Goal: Download file/media

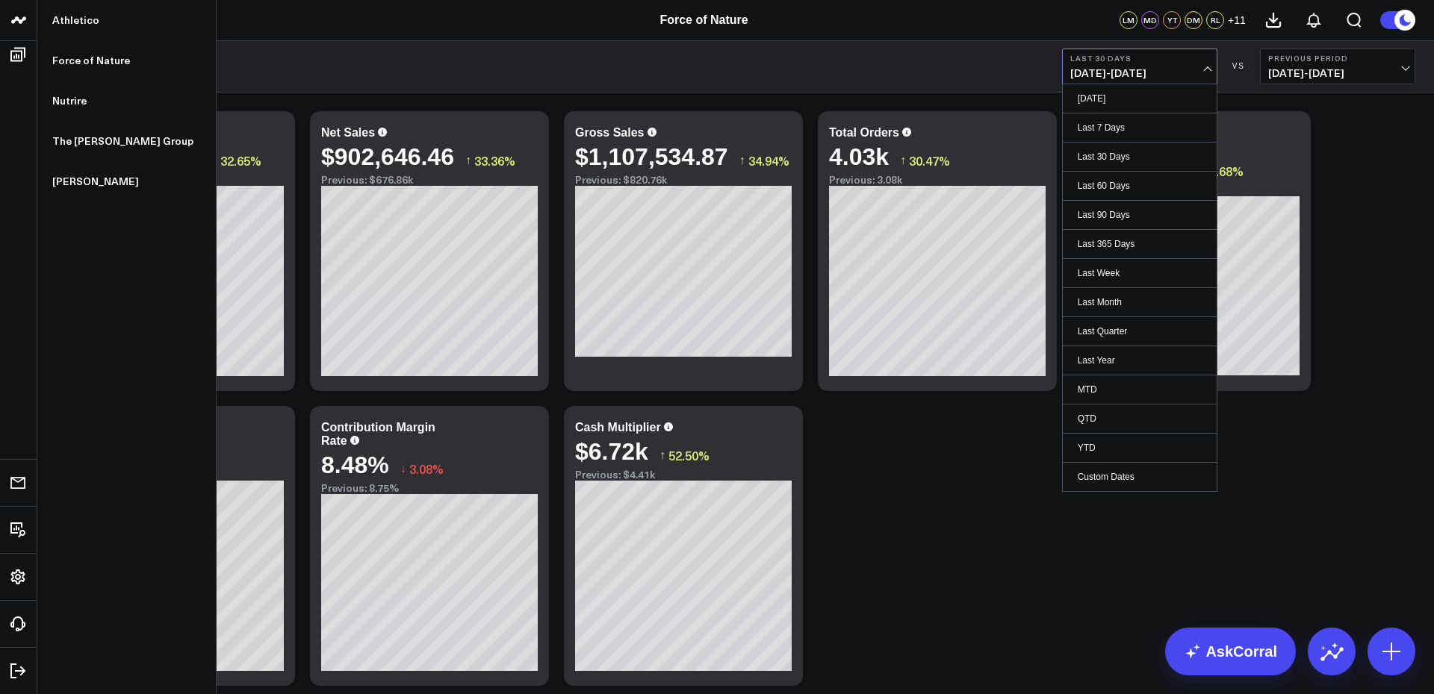
click at [1134, 55] on b "Last 30 Days" at bounding box center [1139, 58] width 139 height 9
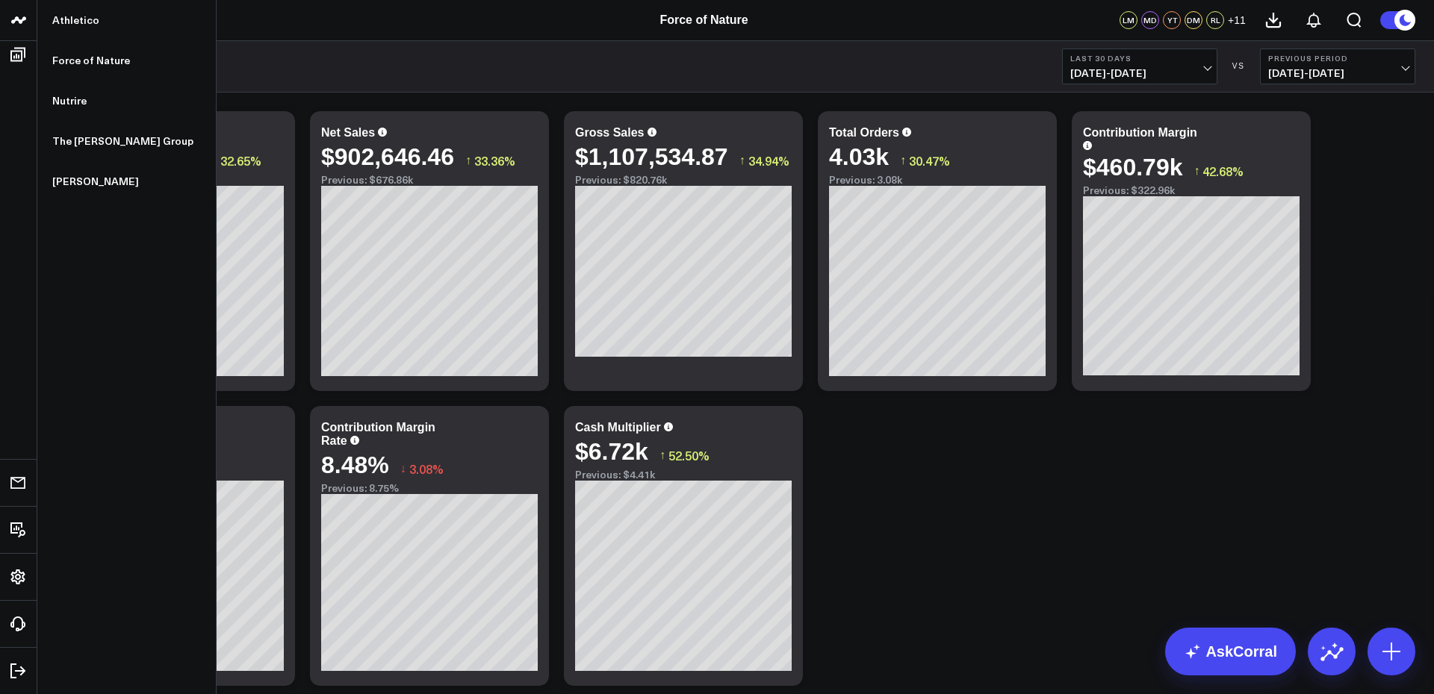
click at [1134, 55] on b "Last 30 Days" at bounding box center [1139, 58] width 139 height 9
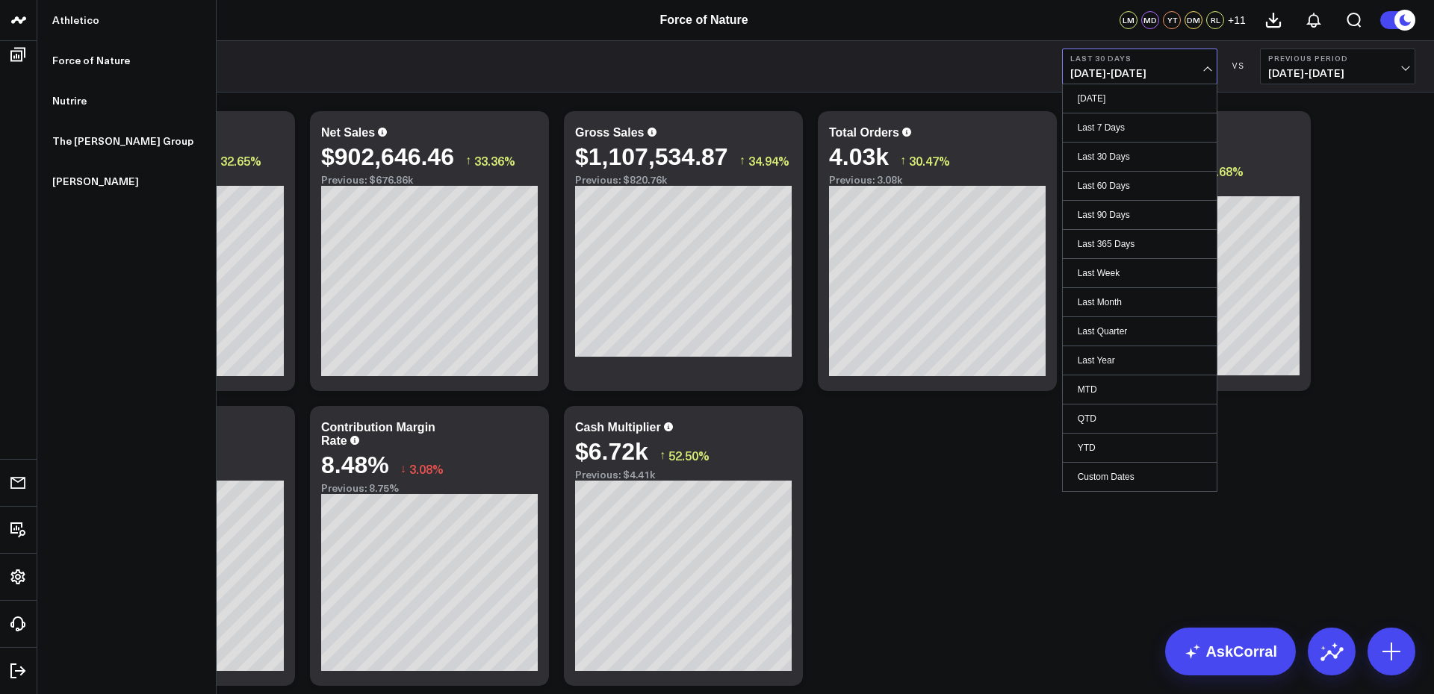
click at [1104, 476] on link "Custom Dates" at bounding box center [1139, 477] width 154 height 28
select select "7"
select select "2025"
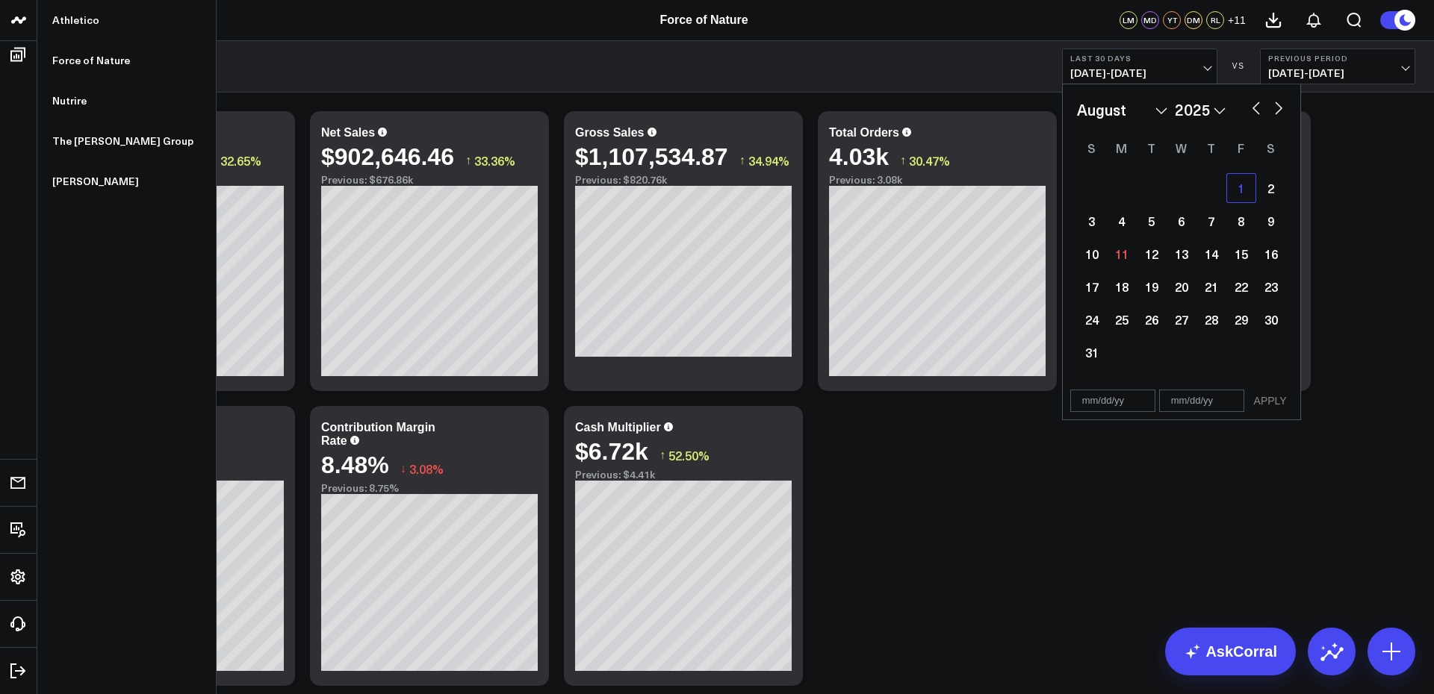
click at [1238, 197] on div "1" at bounding box center [1241, 188] width 30 height 30
type input "[DATE]"
select select "7"
select select "2025"
click at [1238, 187] on div "1" at bounding box center [1241, 188] width 30 height 30
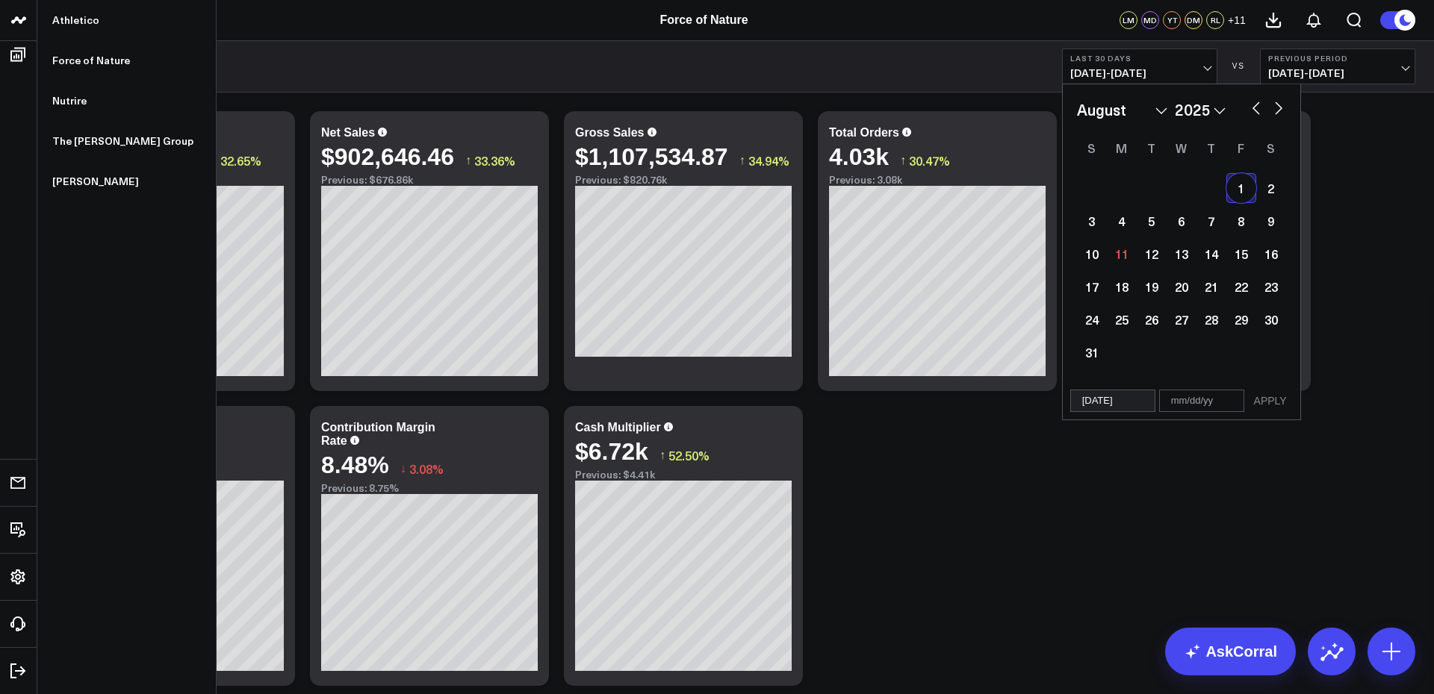
type input "[DATE]"
select select "7"
select select "2025"
click at [1263, 396] on button "APPLY" at bounding box center [1270, 401] width 45 height 22
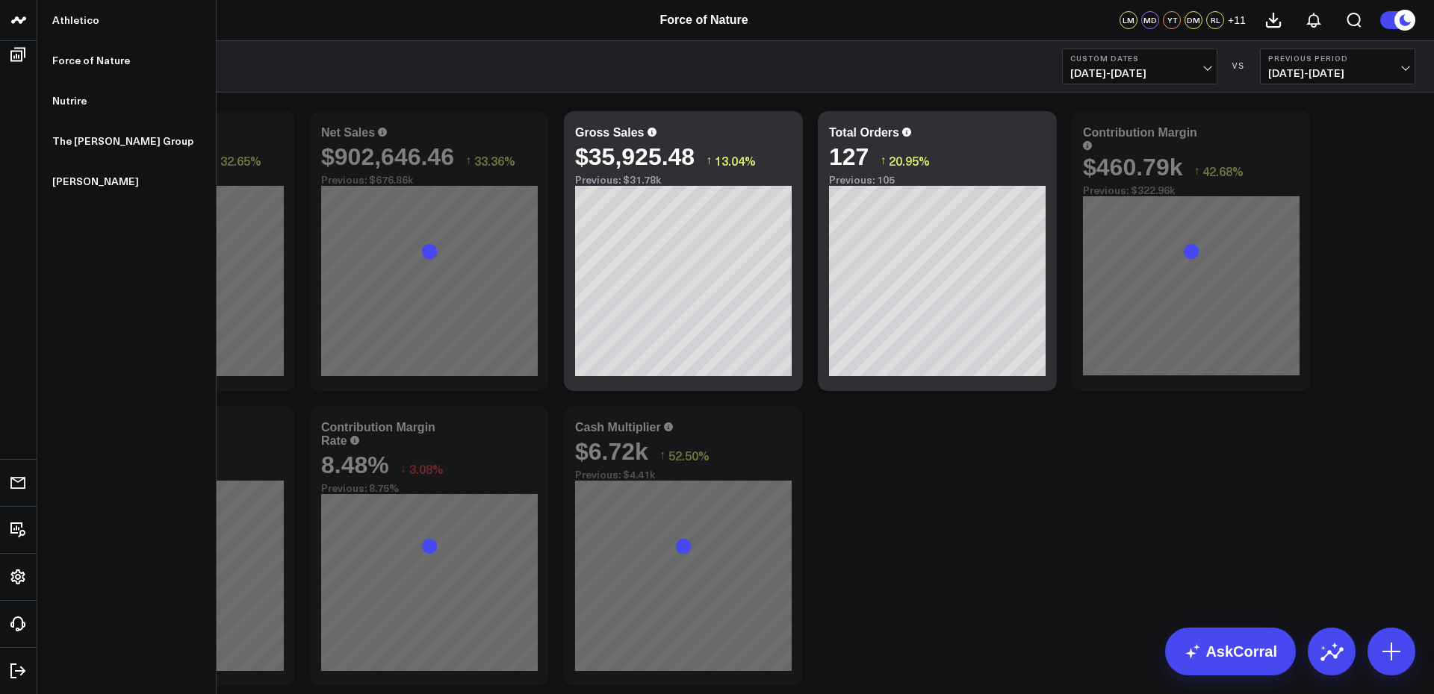
click at [1325, 78] on span "07/31/25 - 07/31/25" at bounding box center [1337, 73] width 139 height 12
click at [1206, 69] on span "08/01/25 - 08/01/25" at bounding box center [1139, 73] width 139 height 12
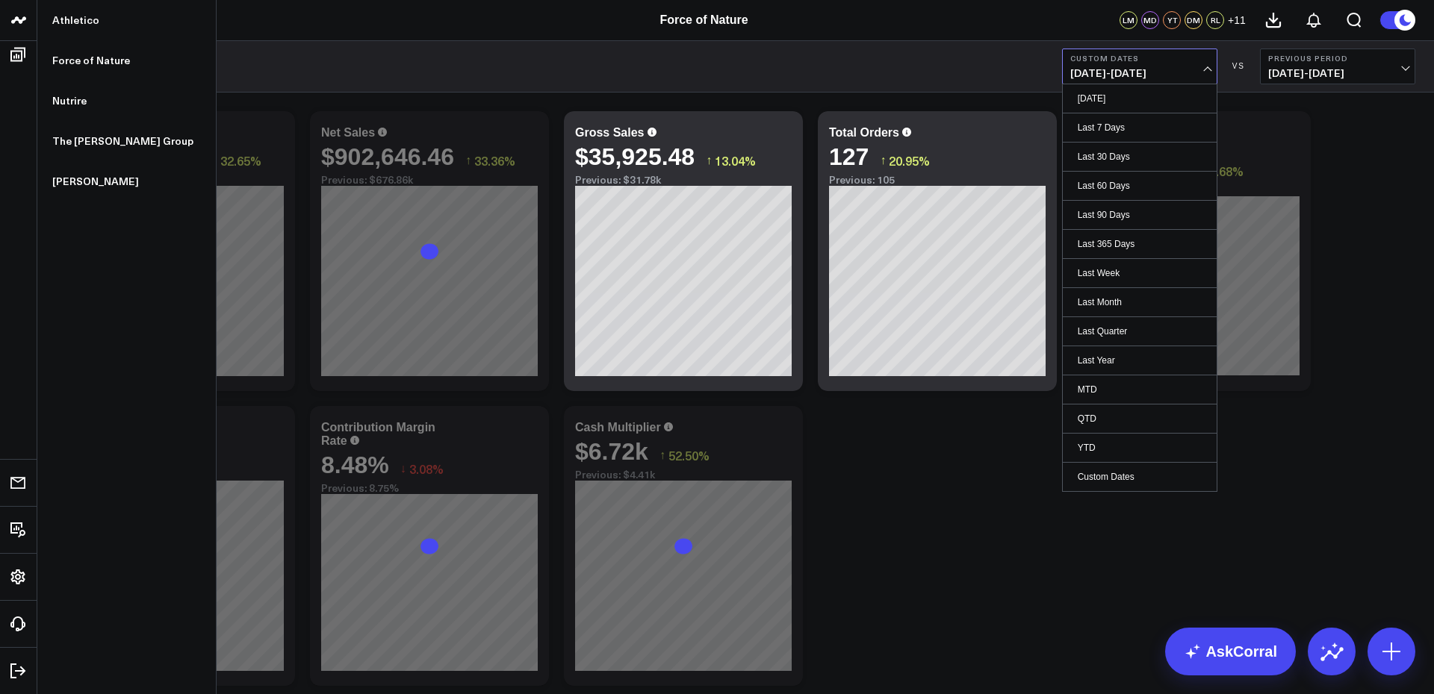
click at [1166, 470] on link "Custom Dates" at bounding box center [1139, 477] width 154 height 28
select select "7"
select select "2025"
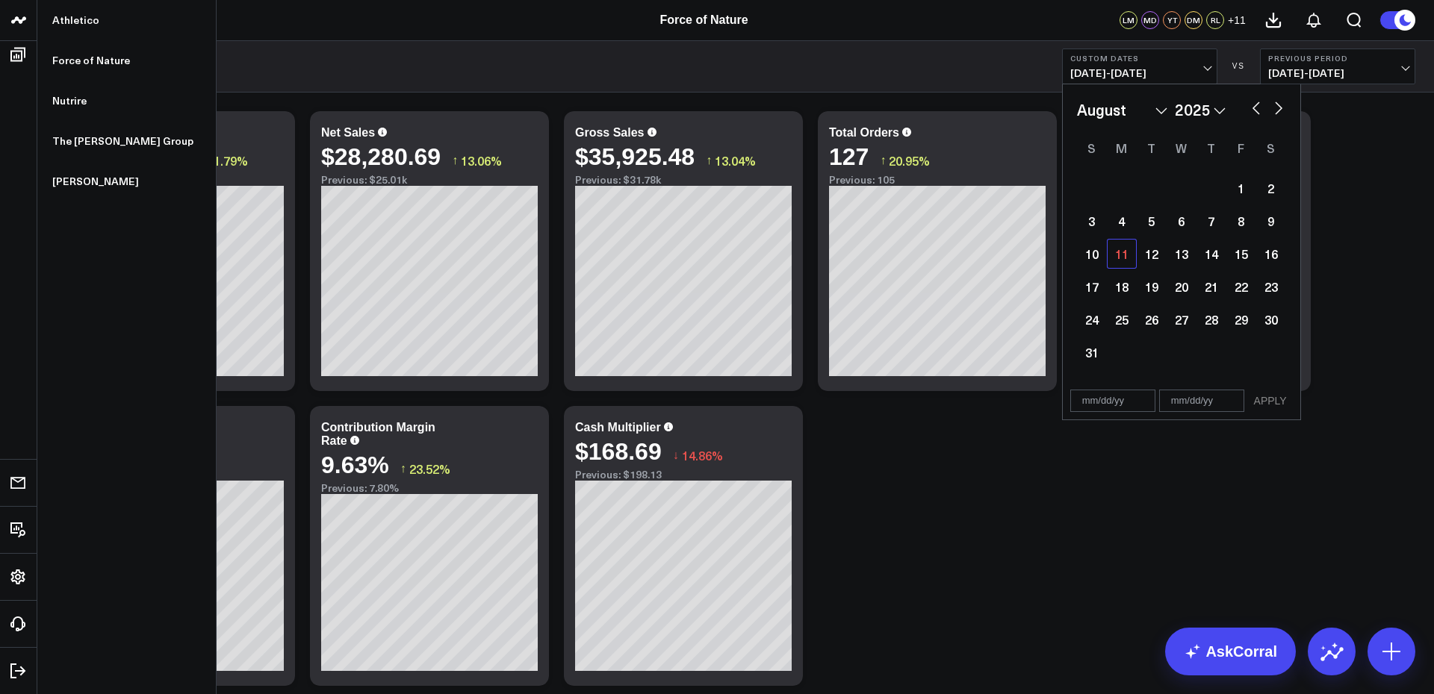
click at [1116, 254] on div "11" at bounding box center [1122, 254] width 30 height 30
type input "[DATE]"
select select "7"
select select "2025"
click at [1124, 253] on div "11" at bounding box center [1122, 254] width 30 height 30
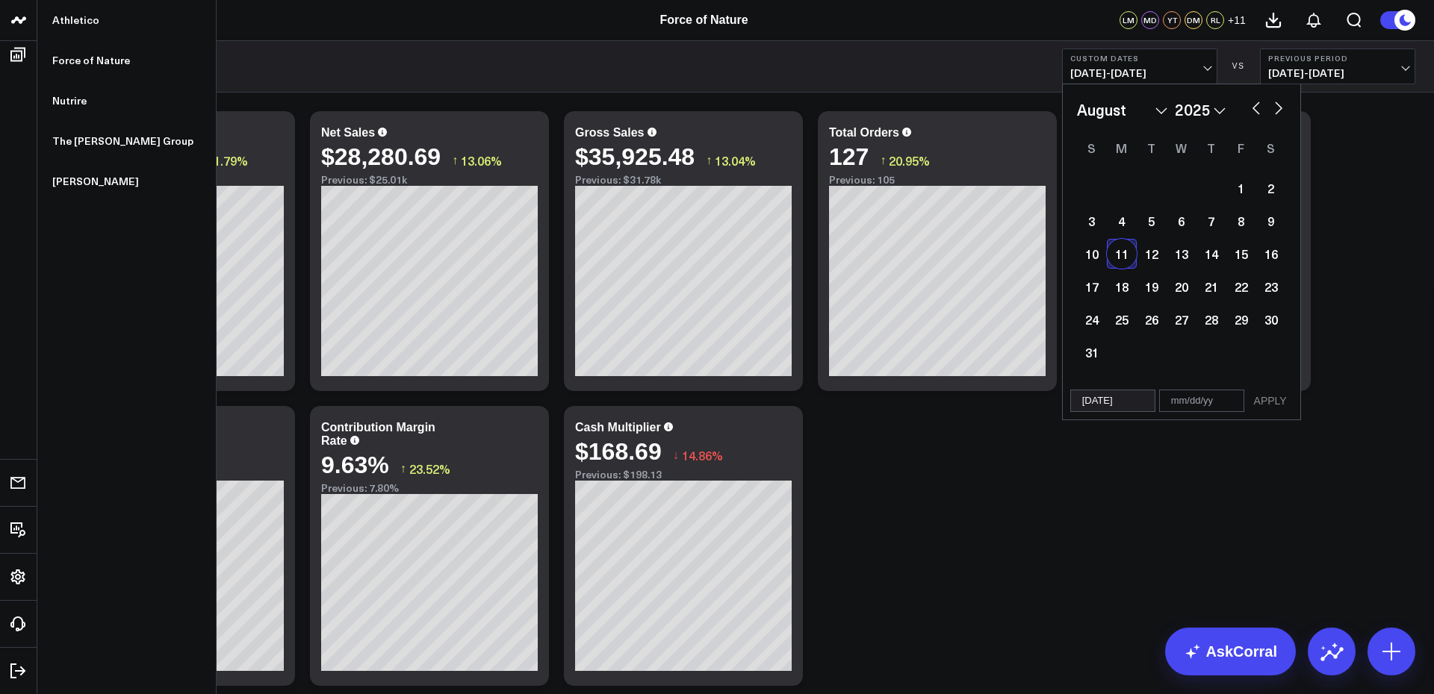
type input "[DATE]"
select select "7"
select select "2025"
click at [1232, 196] on div "1" at bounding box center [1241, 188] width 30 height 30
type input "[DATE]"
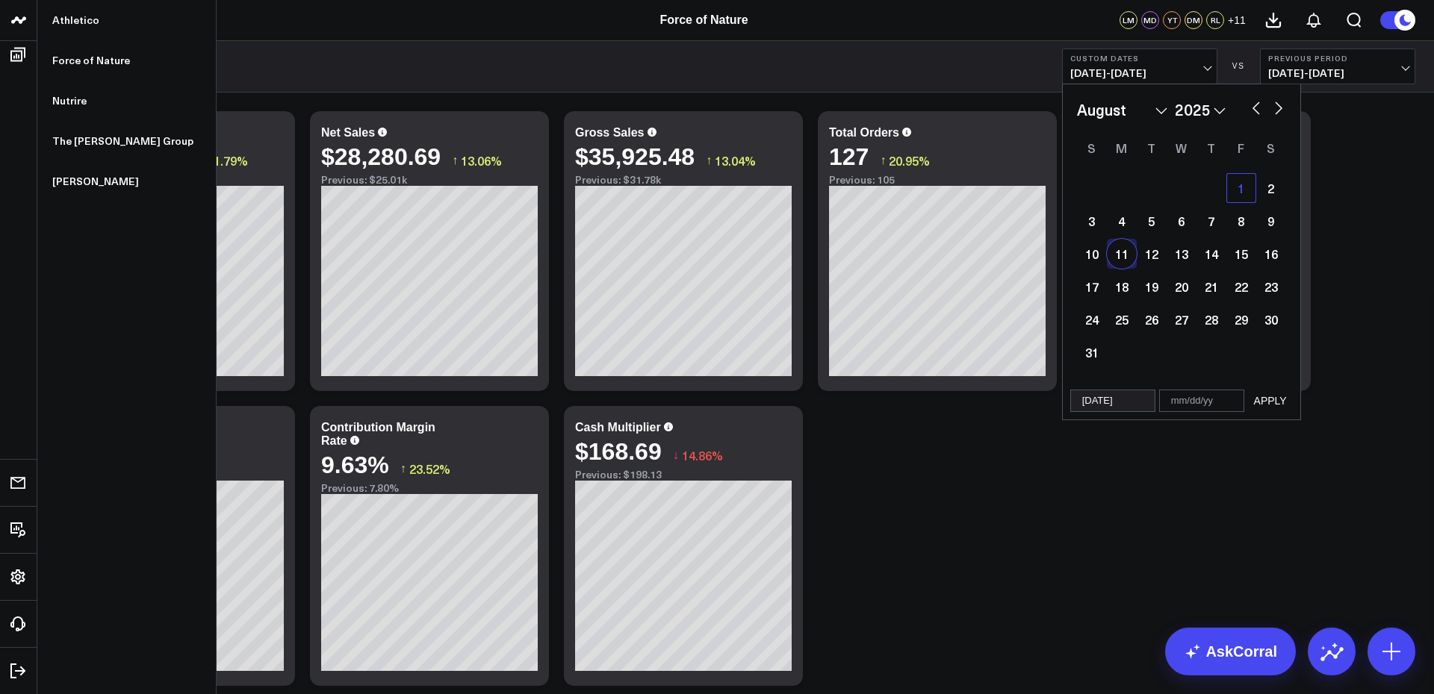
select select "7"
select select "2025"
click at [1128, 261] on div "11" at bounding box center [1122, 254] width 30 height 30
type input "[DATE]"
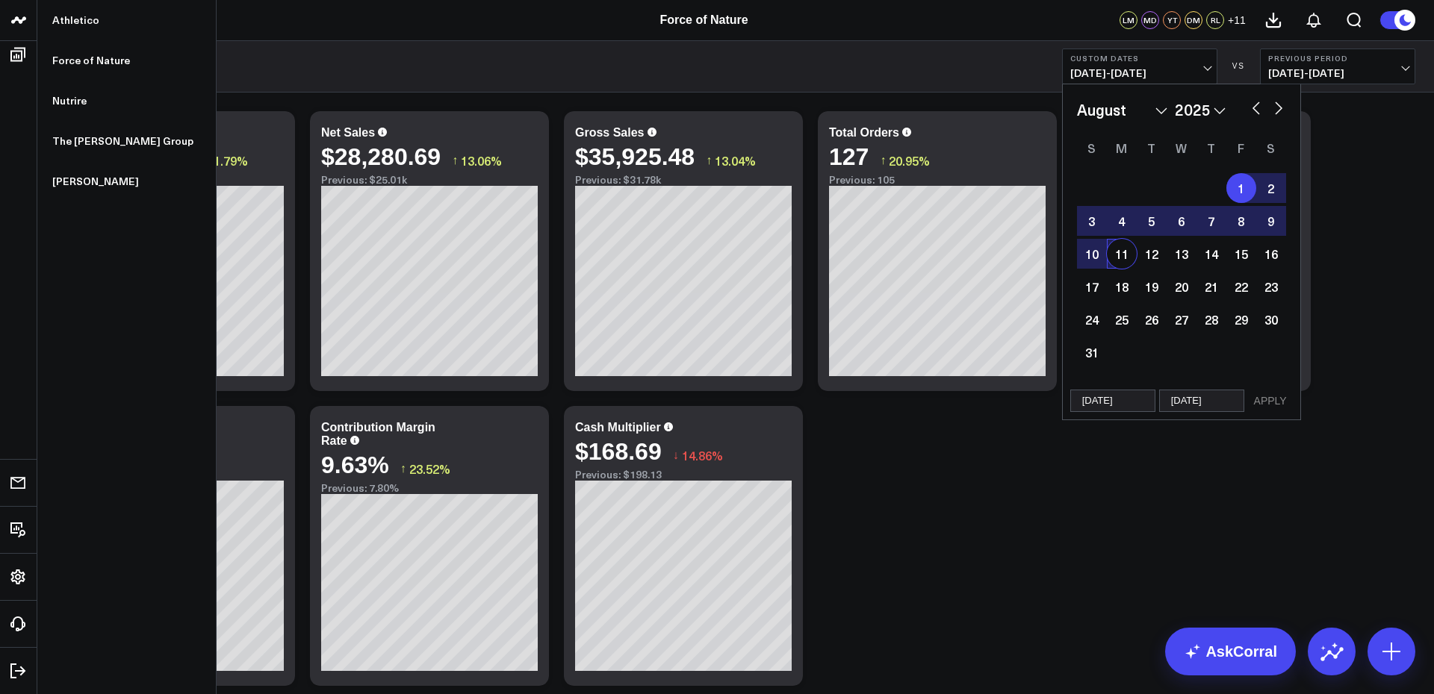
select select "7"
select select "2025"
click at [1275, 403] on button "APPLY" at bounding box center [1270, 401] width 45 height 22
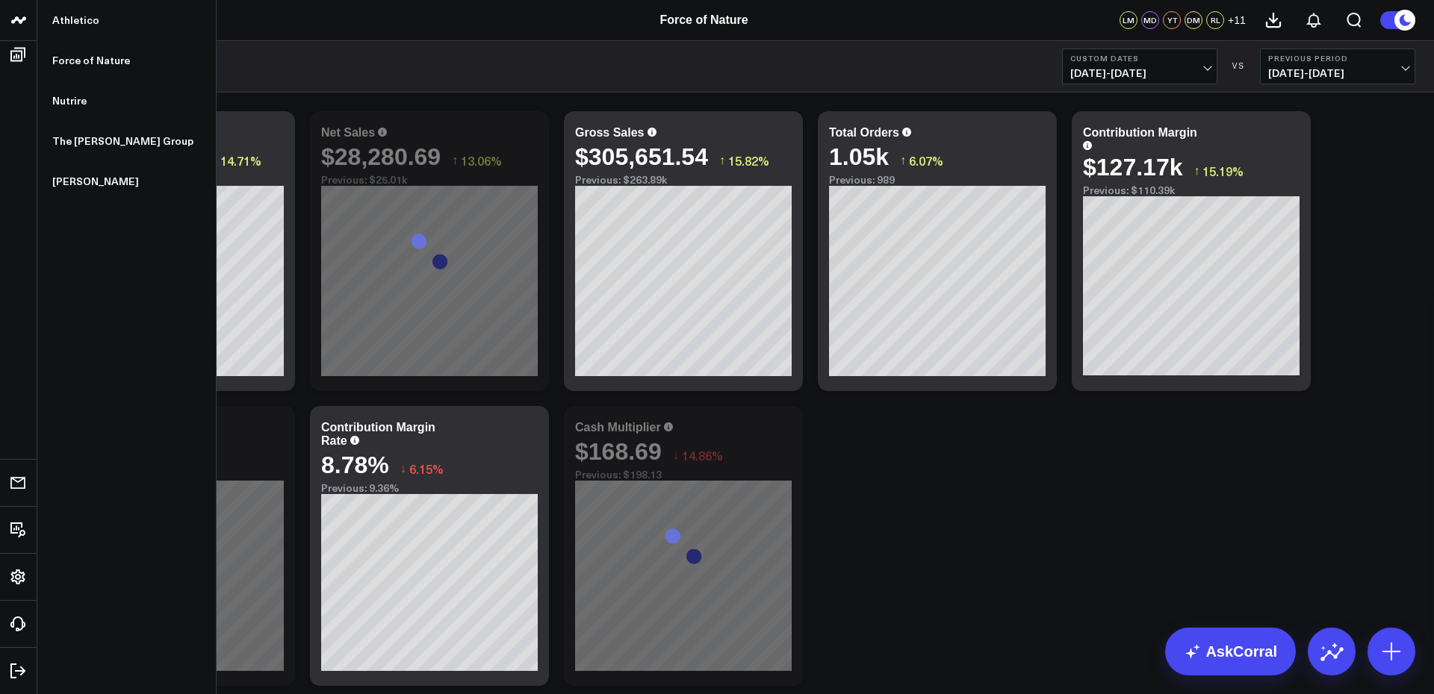
click at [1364, 80] on button "Previous Period 07/21/25 - 07/31/25" at bounding box center [1337, 67] width 155 height 36
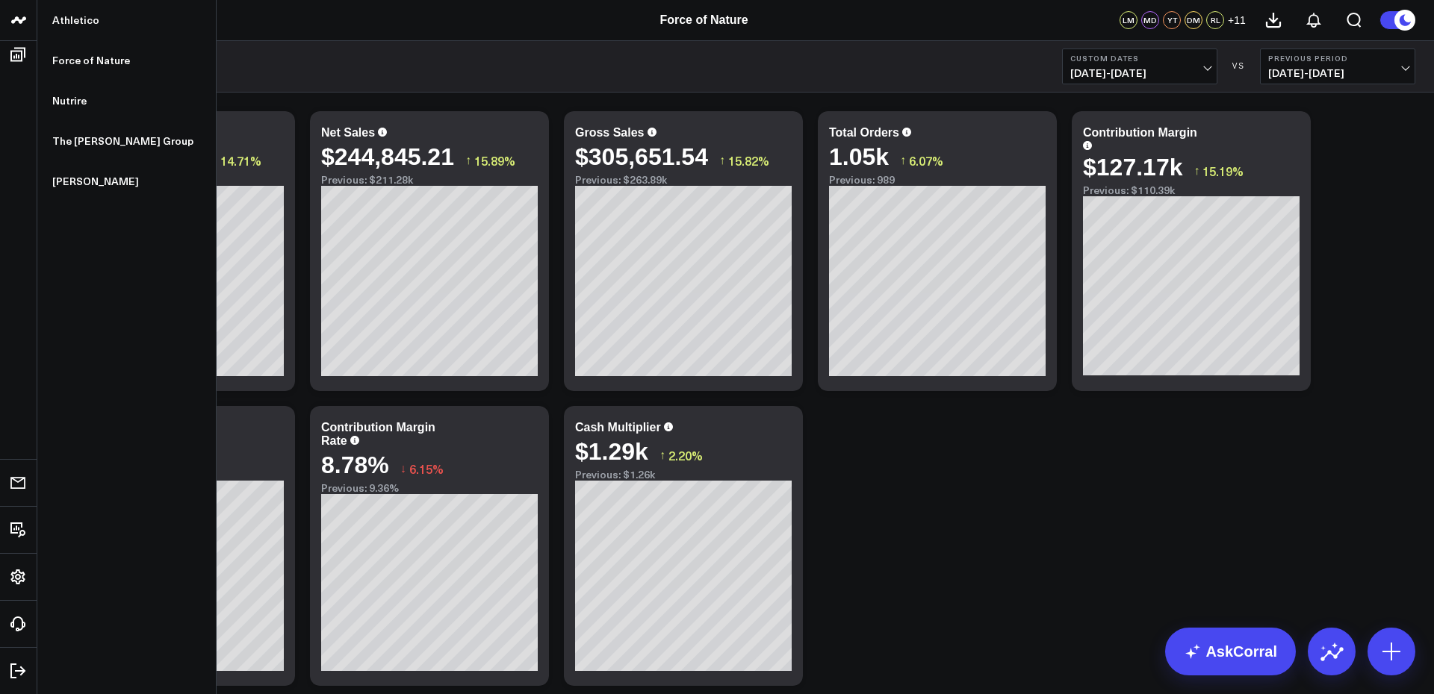
click at [89, 102] on link "Nutrire" at bounding box center [126, 101] width 178 height 40
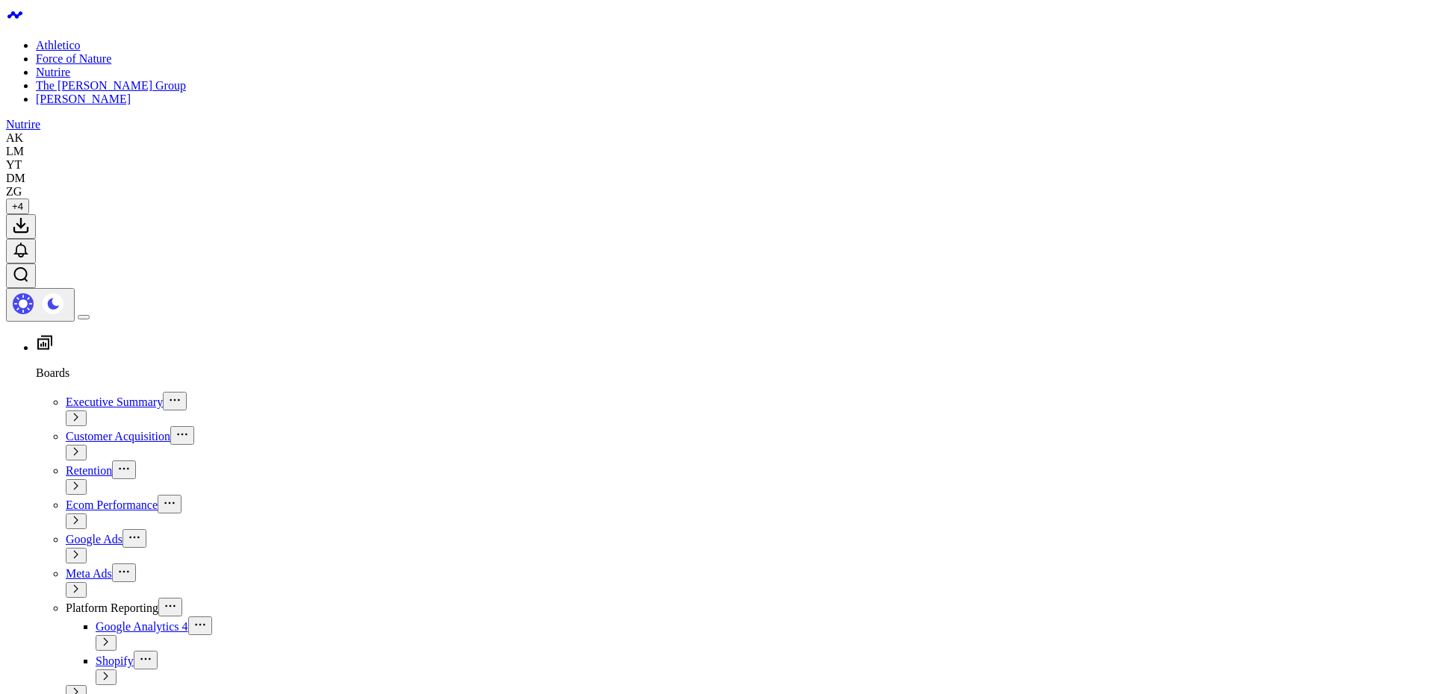
select select "7"
select select "2025"
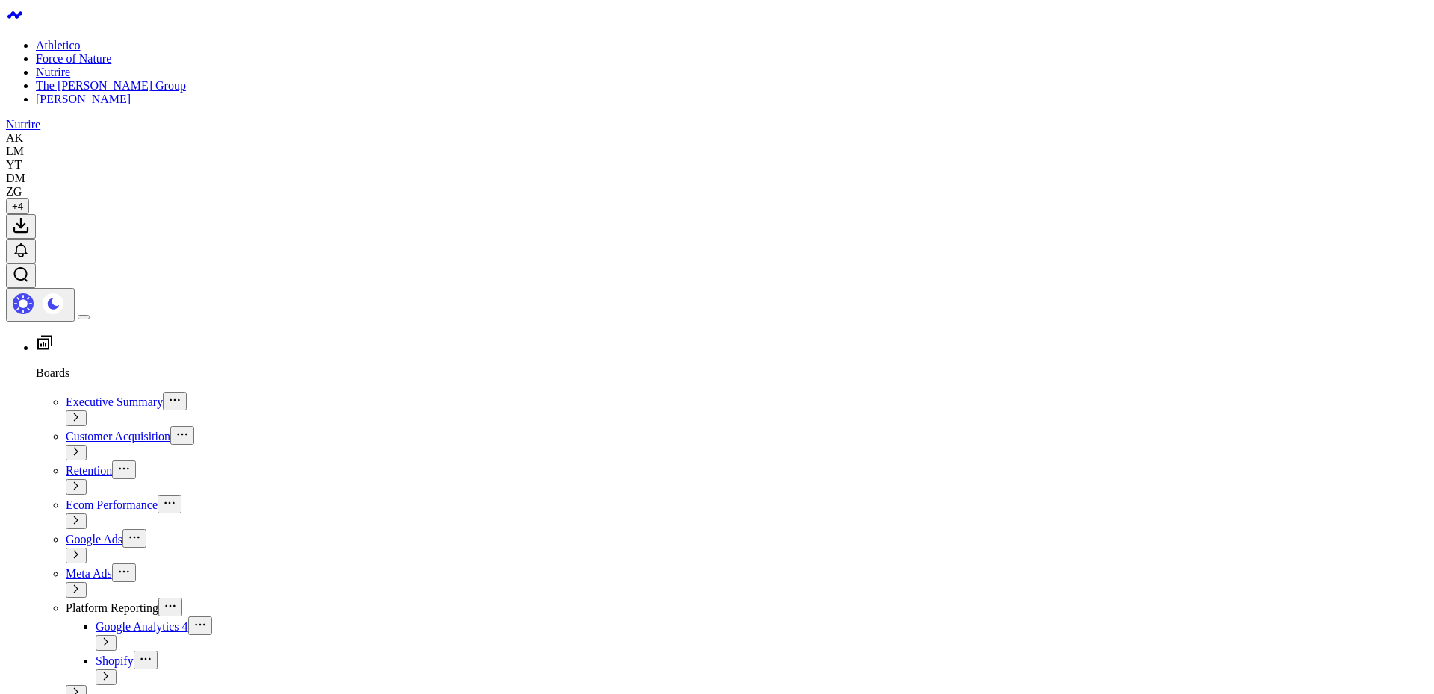
type input "[DATE]"
select select "7"
select select "2025"
type input "[DATE]"
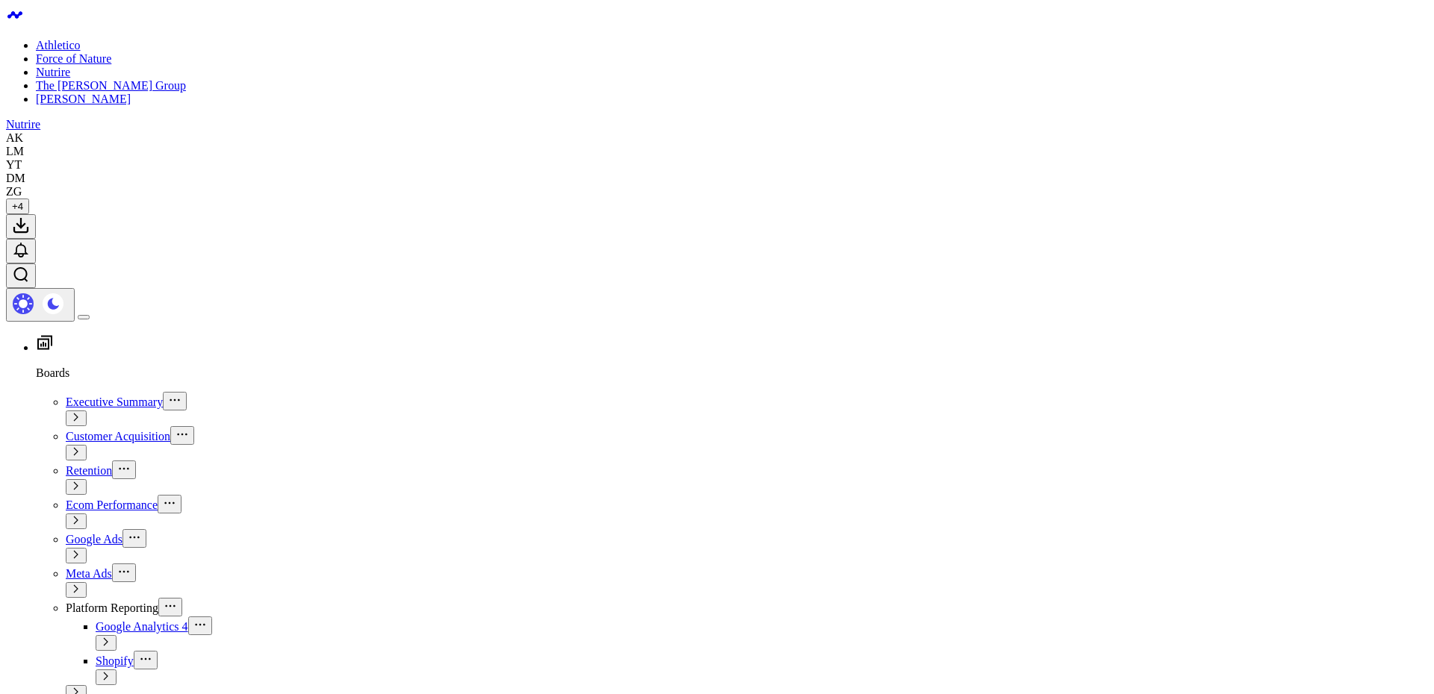
select select "7"
select select "2025"
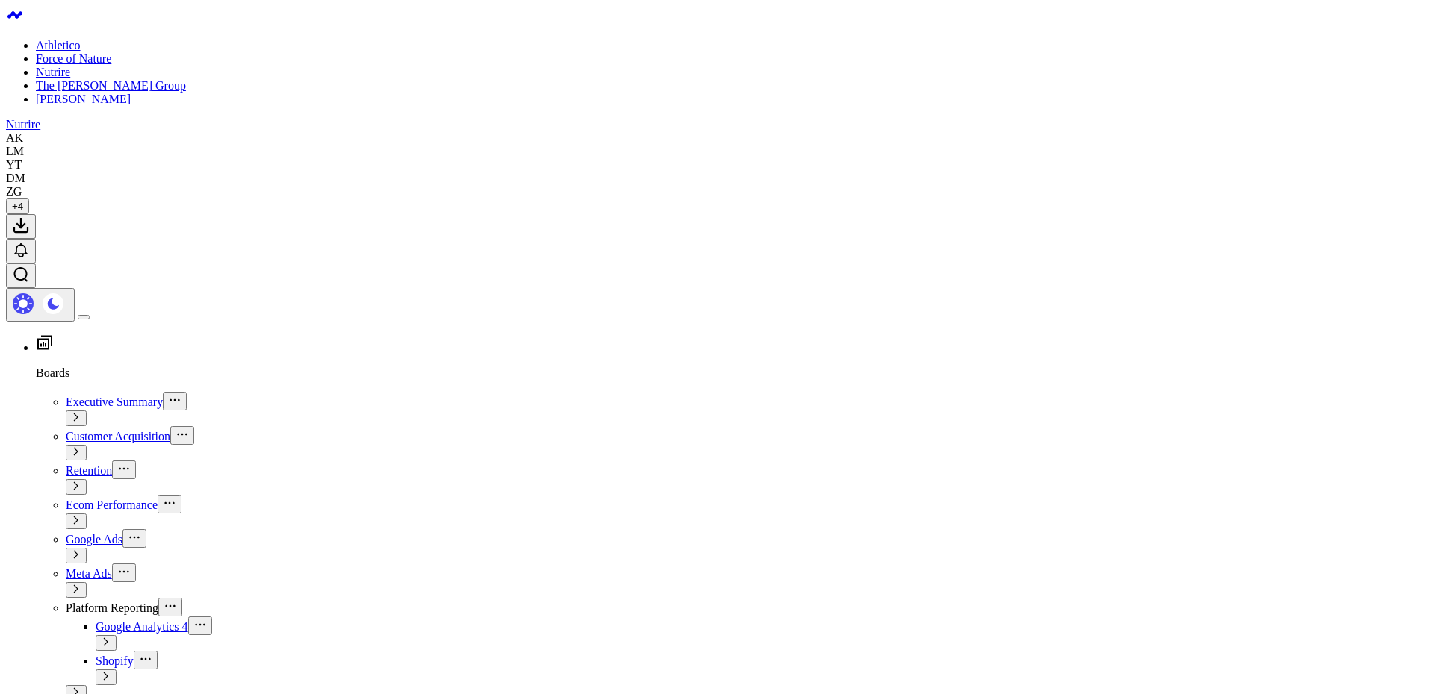
select select "7"
select select "2025"
select select "6"
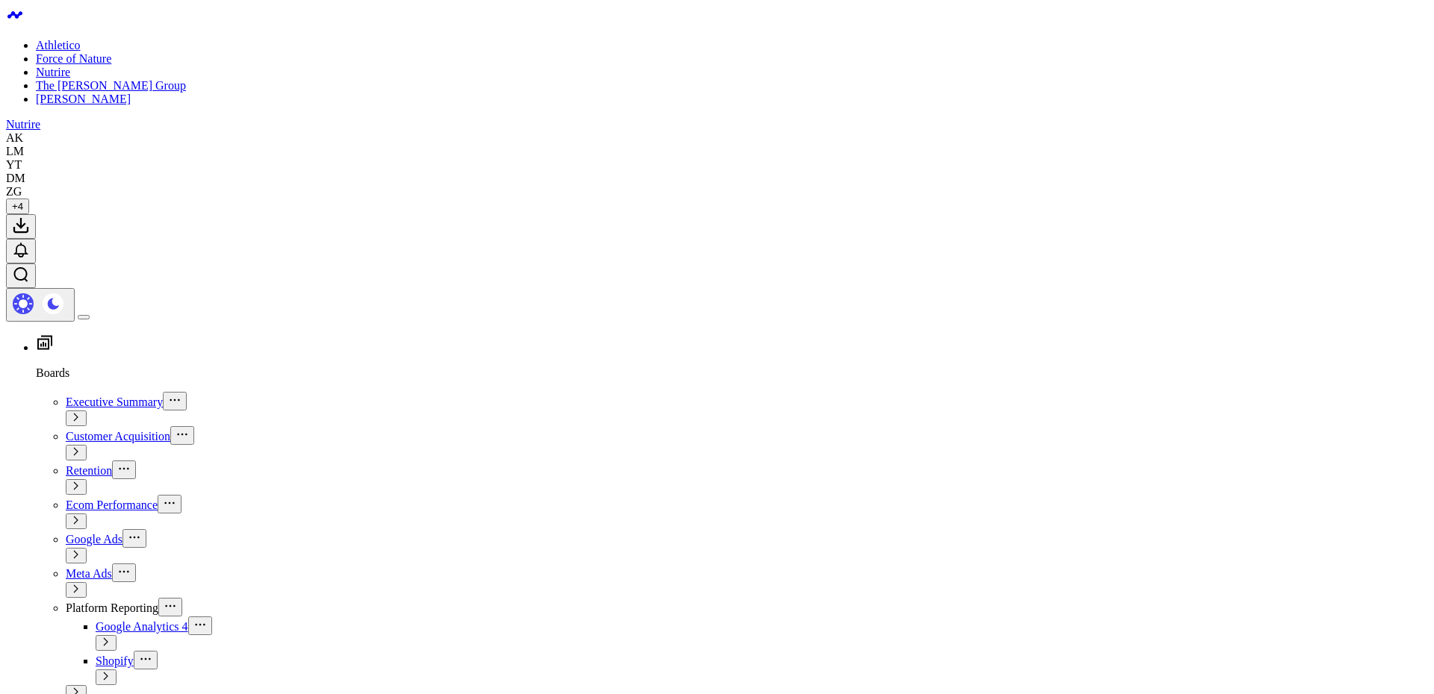
select select "2025"
type input "[DATE]"
select select "6"
select select "2025"
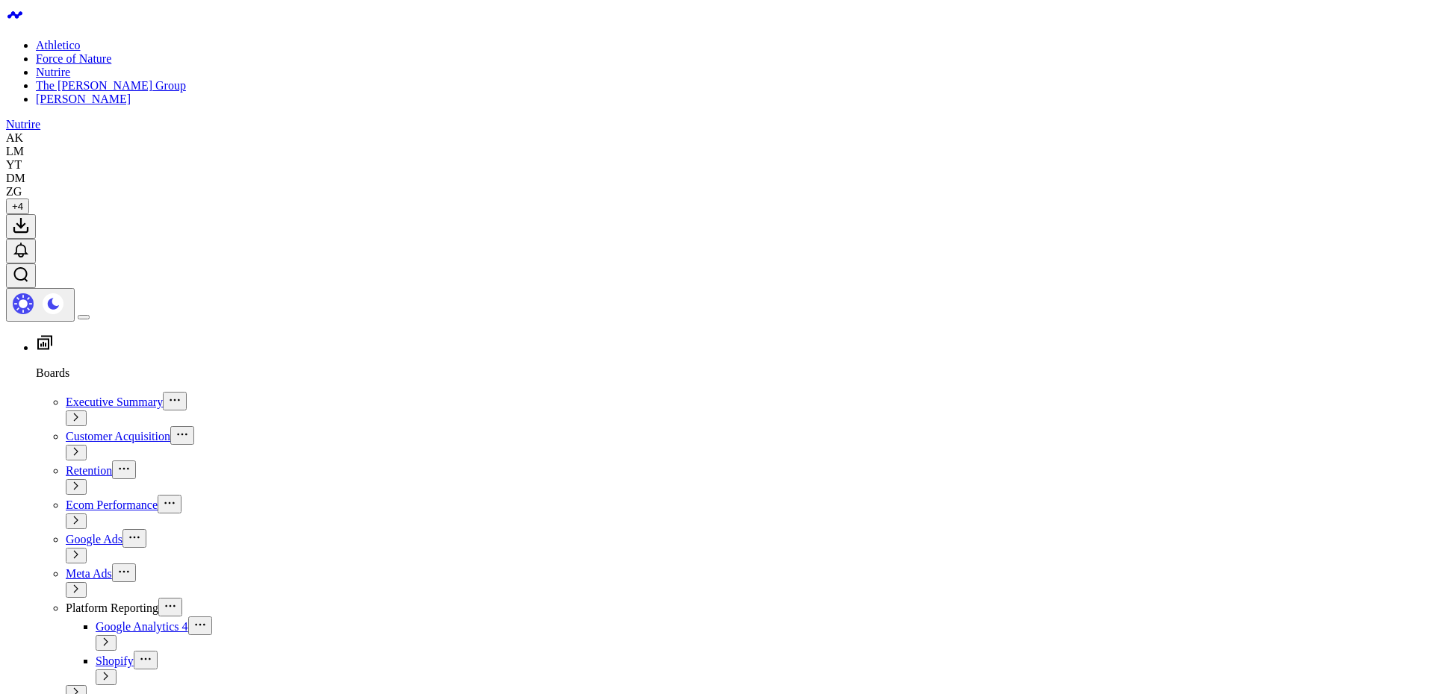
type input "[DATE]"
select select "6"
select select "2025"
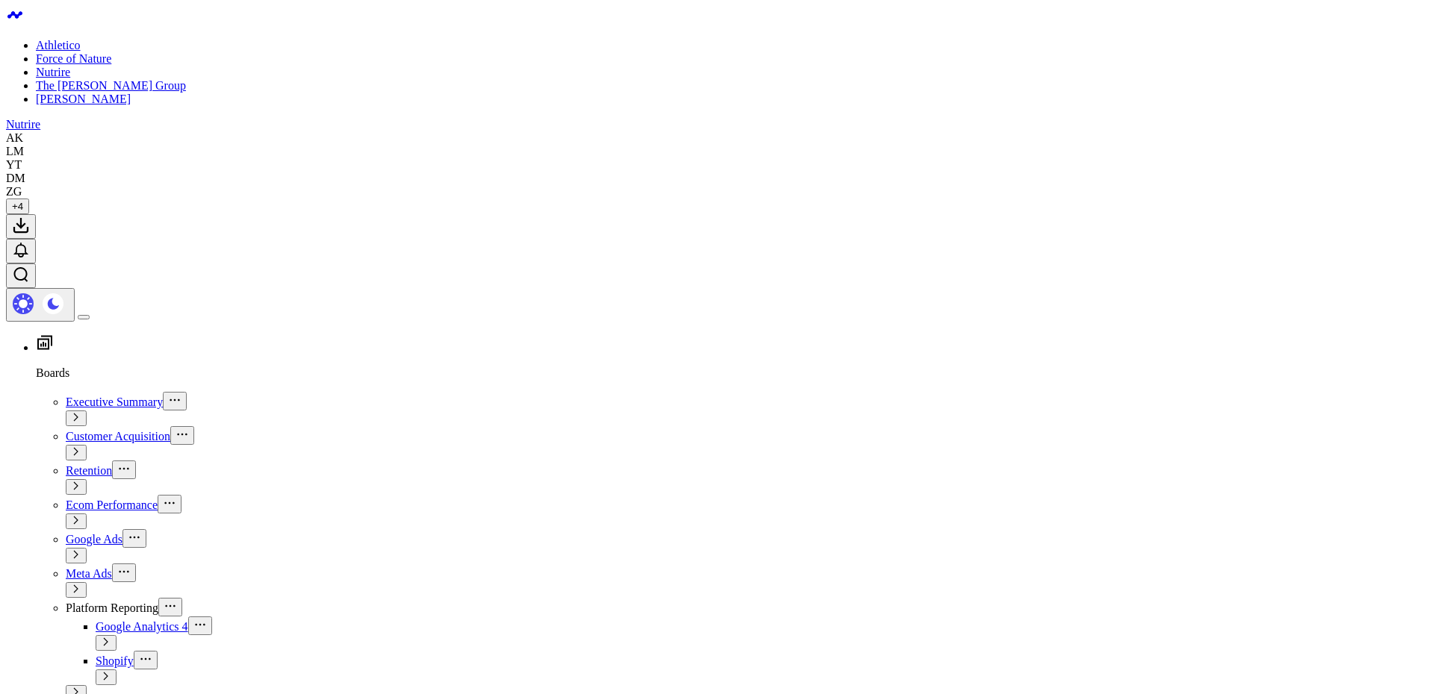
click at [36, 214] on button at bounding box center [21, 226] width 30 height 25
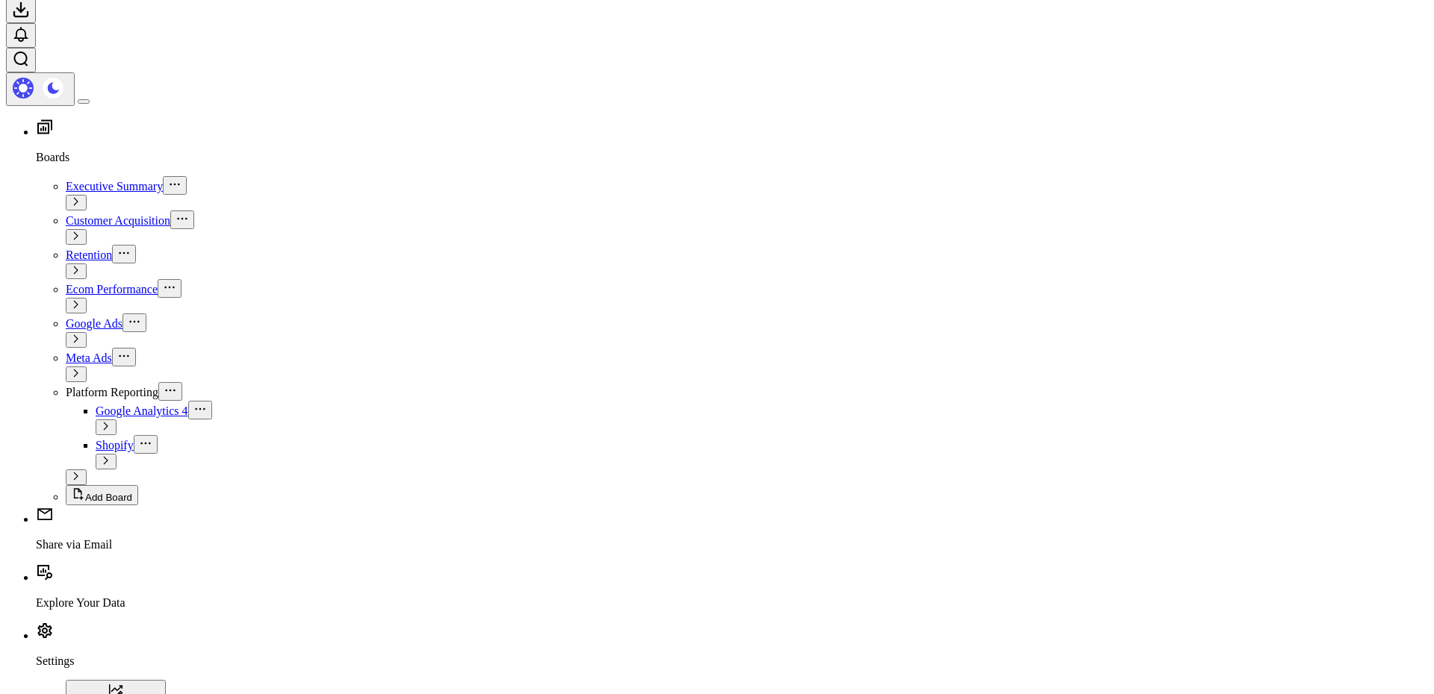
scroll to position [237, 0]
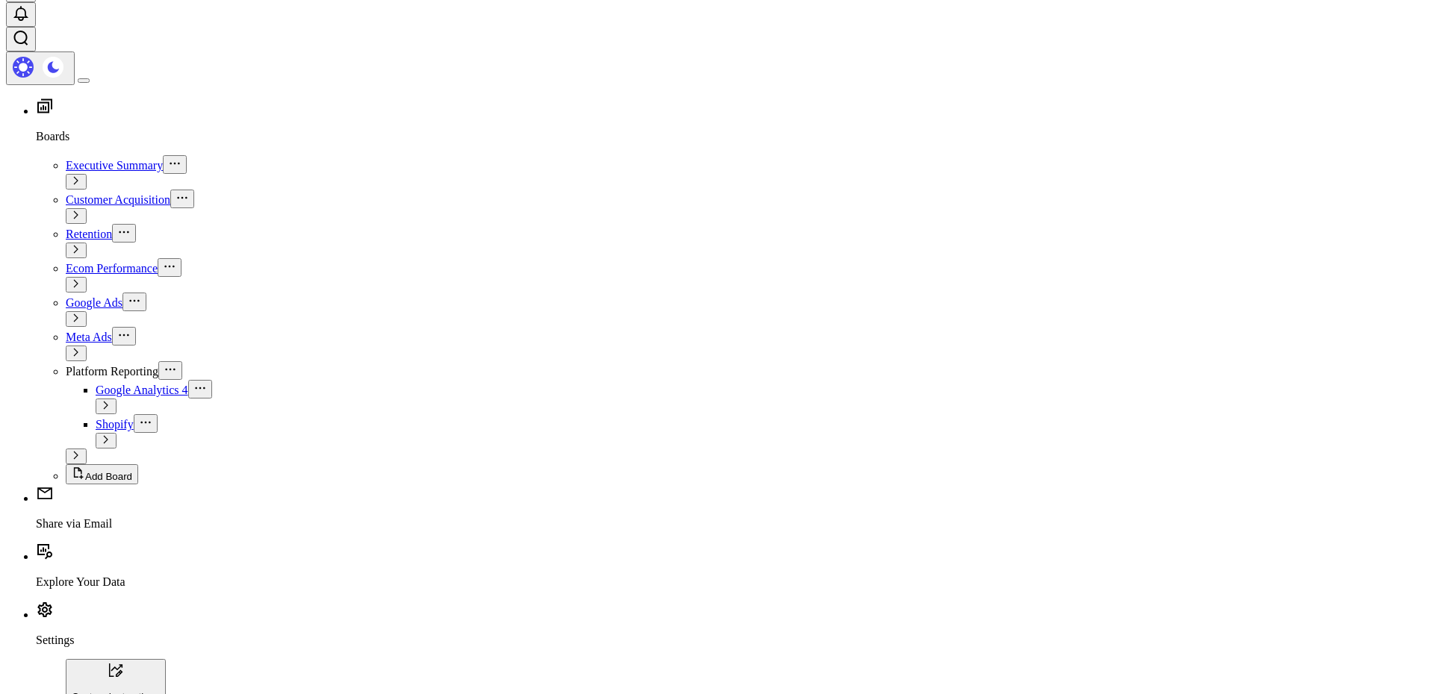
click at [76, 190] on div "Customer Acquisition" at bounding box center [747, 199] width 1362 height 19
click at [75, 193] on span "Customer Acquisition" at bounding box center [118, 199] width 105 height 13
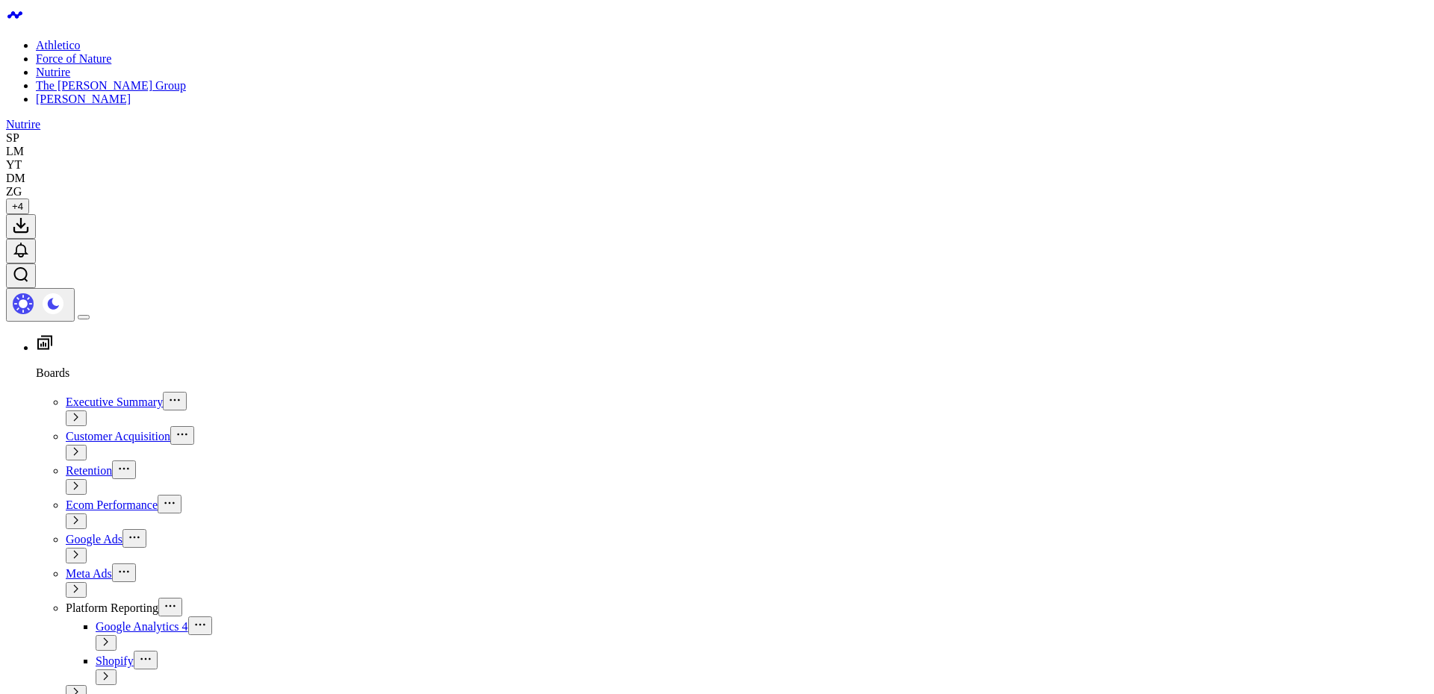
click at [30, 217] on icon at bounding box center [21, 226] width 18 height 18
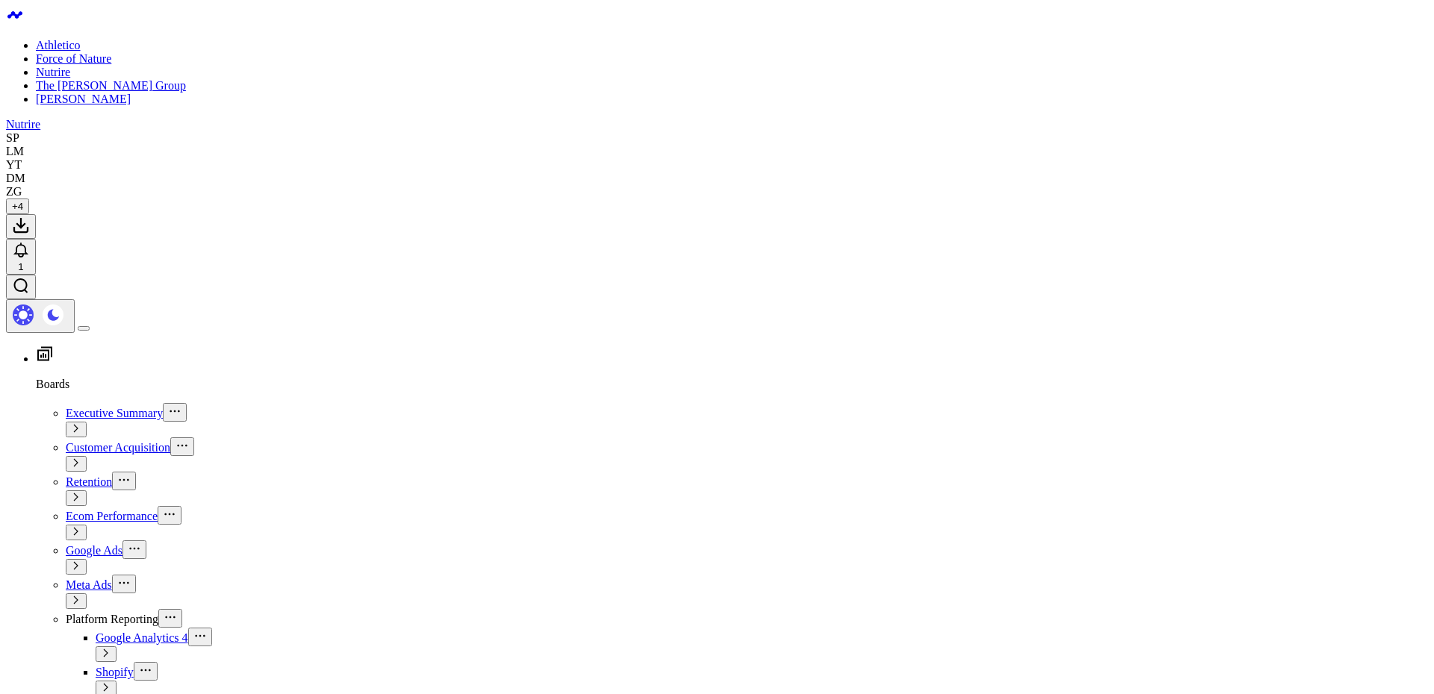
click at [74, 476] on span "Retention" at bounding box center [89, 482] width 46 height 13
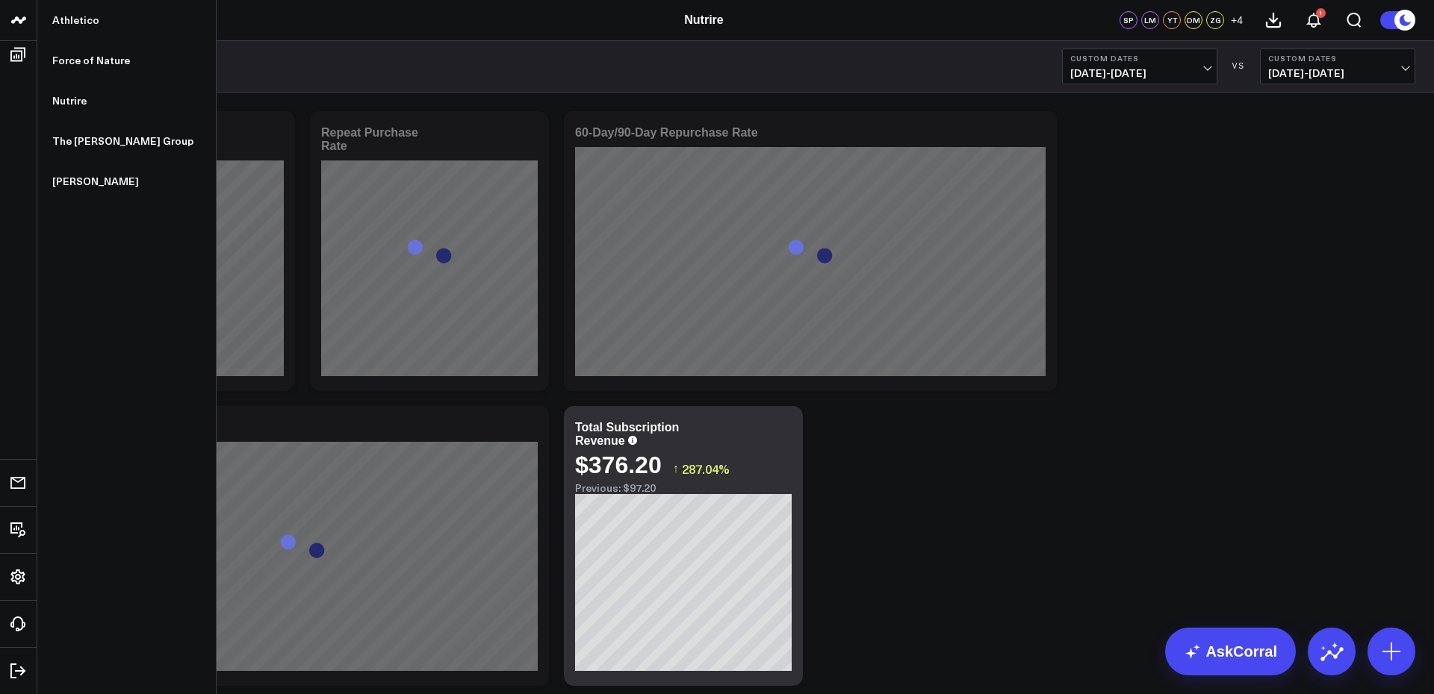
click at [1272, 26] on use at bounding box center [1272, 19] width 13 height 13
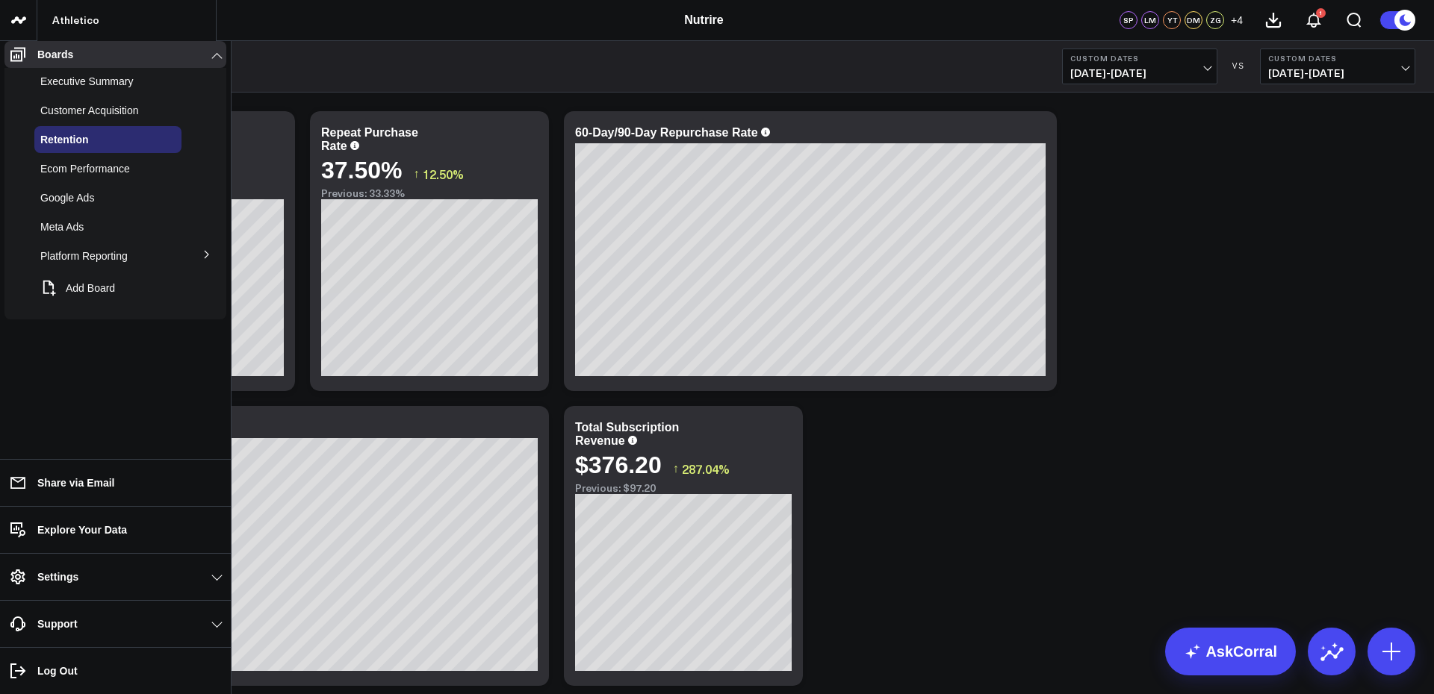
click at [90, 116] on span "Customer Acquisition" at bounding box center [89, 111] width 99 height 12
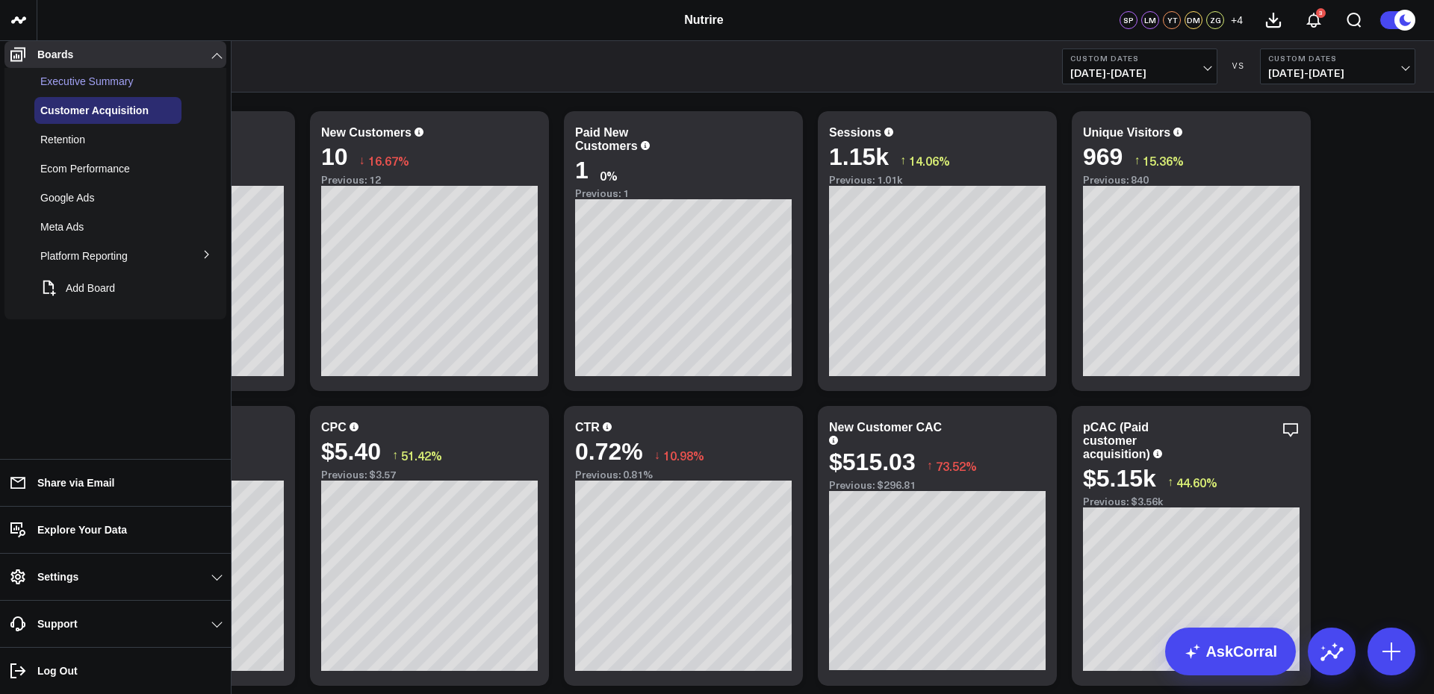
click at [108, 87] on span "Executive Summary" at bounding box center [86, 81] width 93 height 12
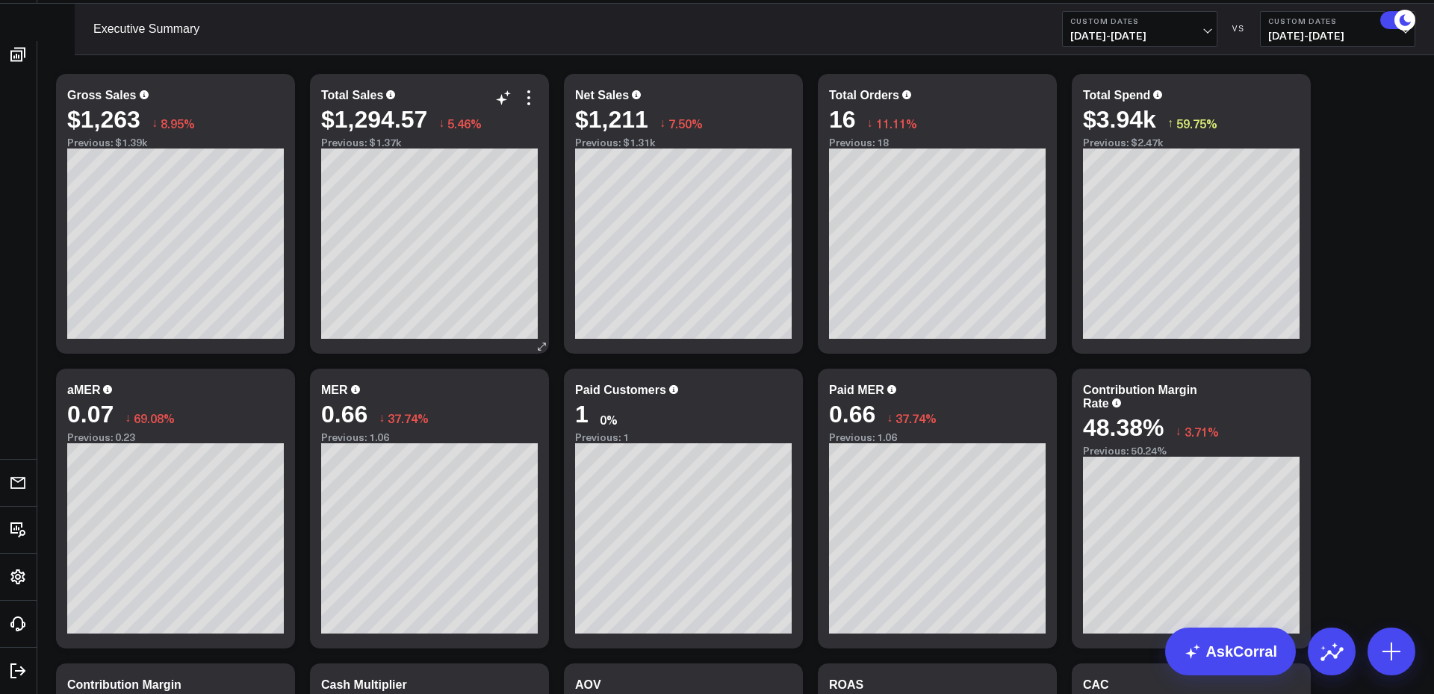
scroll to position [40, 0]
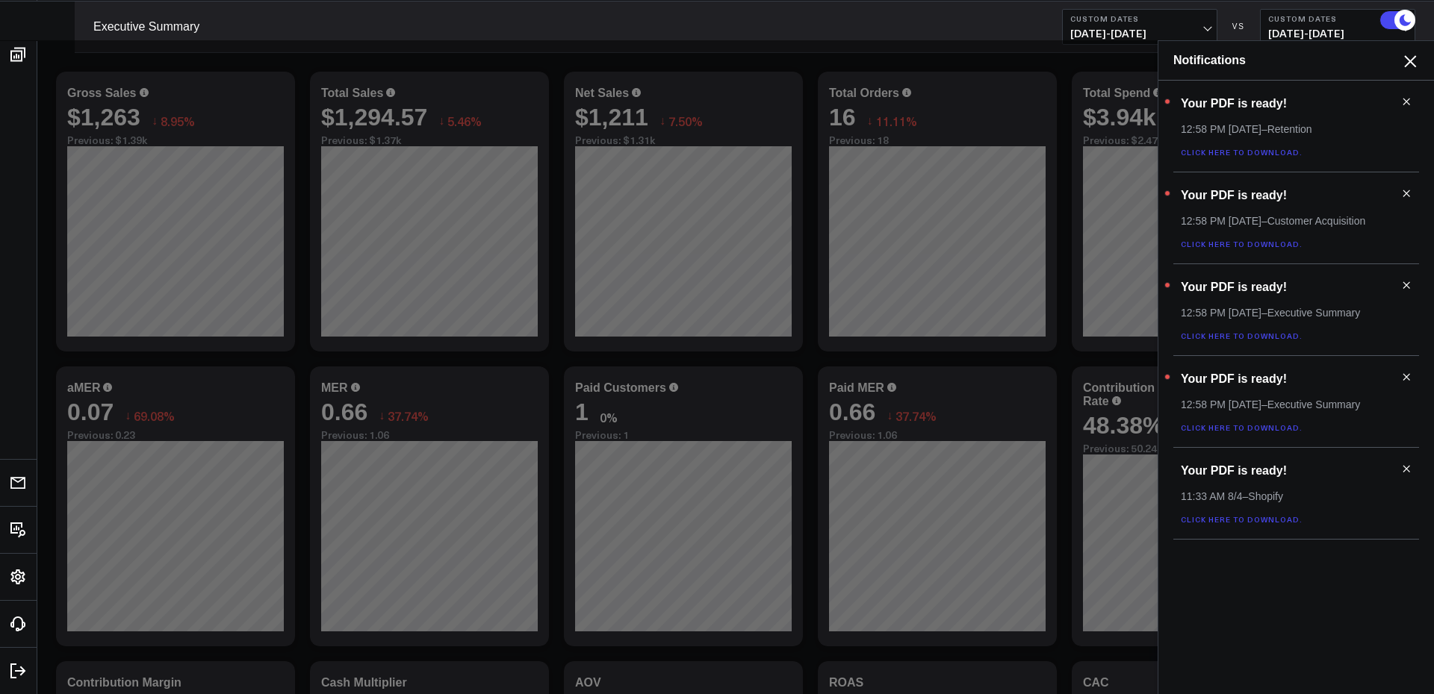
click at [1407, 471] on icon at bounding box center [1406, 469] width 10 height 10
click at [1403, 379] on use at bounding box center [1406, 377] width 7 height 7
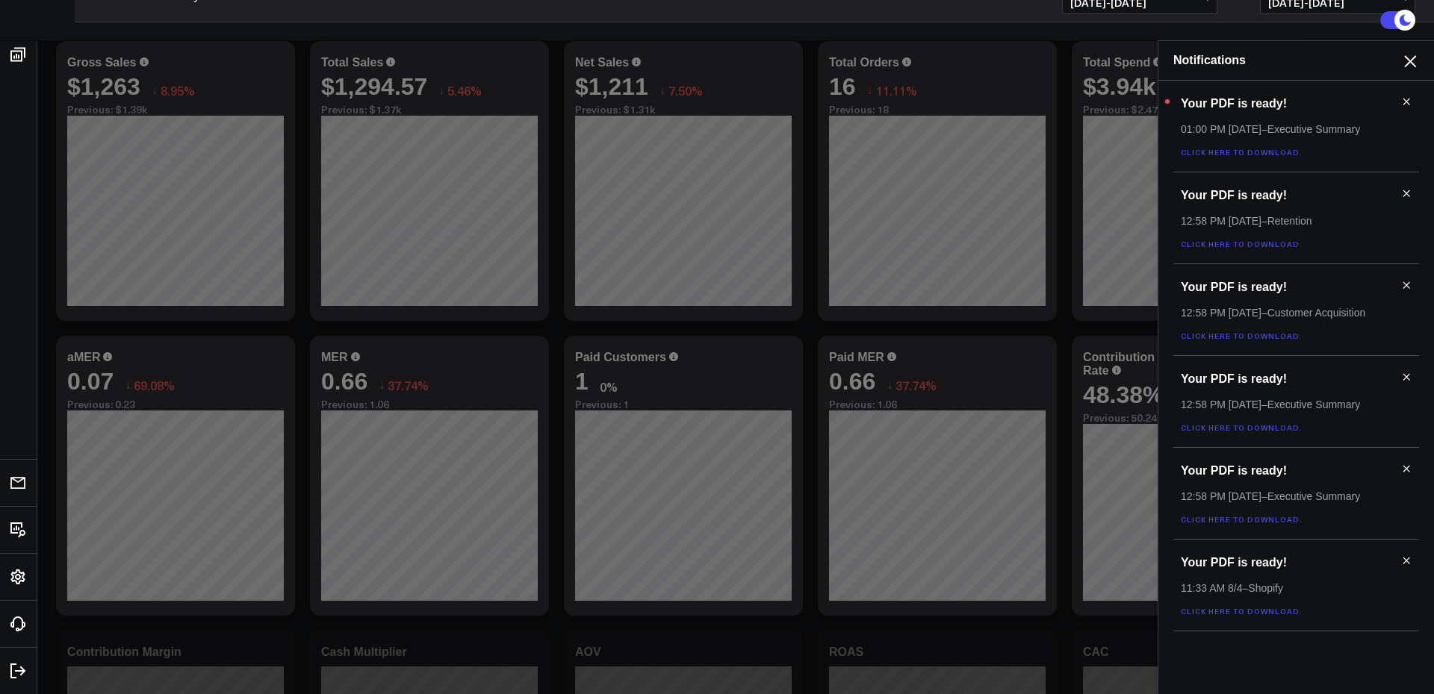
scroll to position [68, 0]
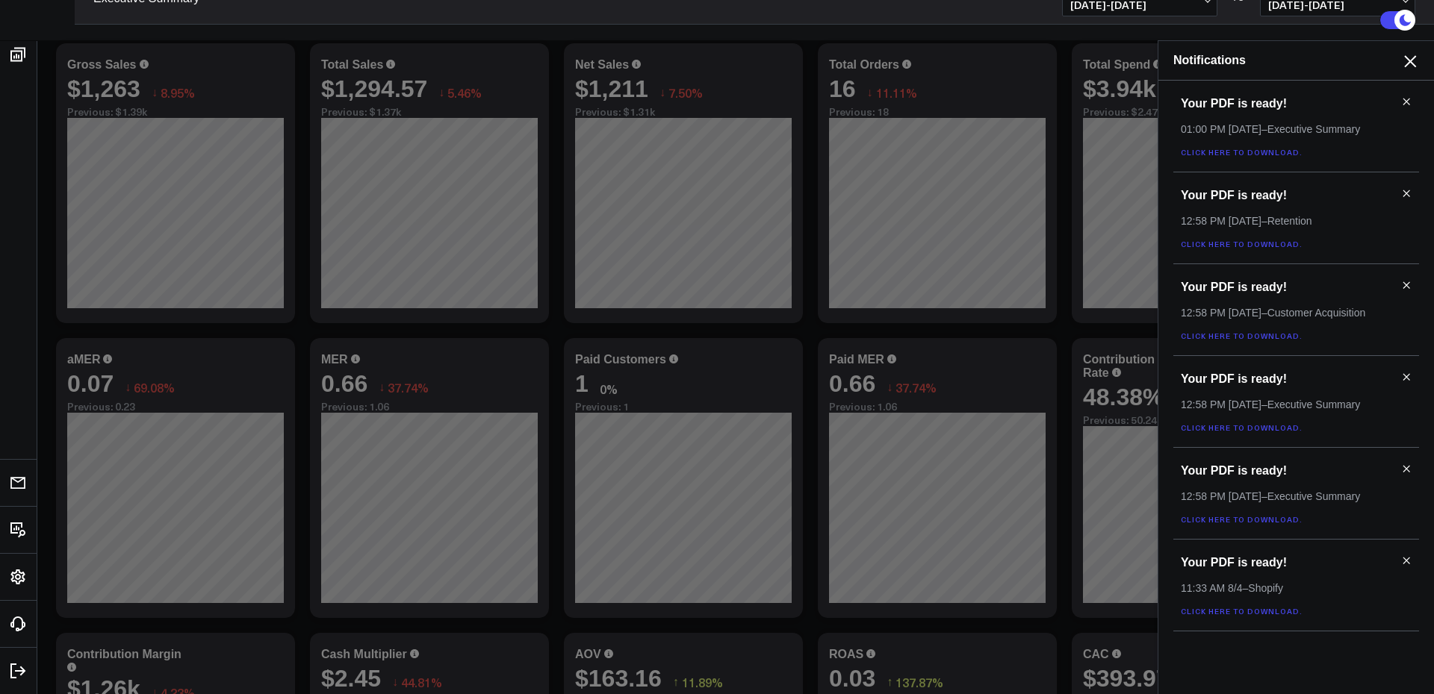
click at [1409, 566] on h3 "Your PDF is ready!" at bounding box center [1295, 563] width 231 height 16
click at [1407, 562] on use at bounding box center [1406, 561] width 7 height 7
click at [1405, 102] on use at bounding box center [1406, 102] width 7 height 7
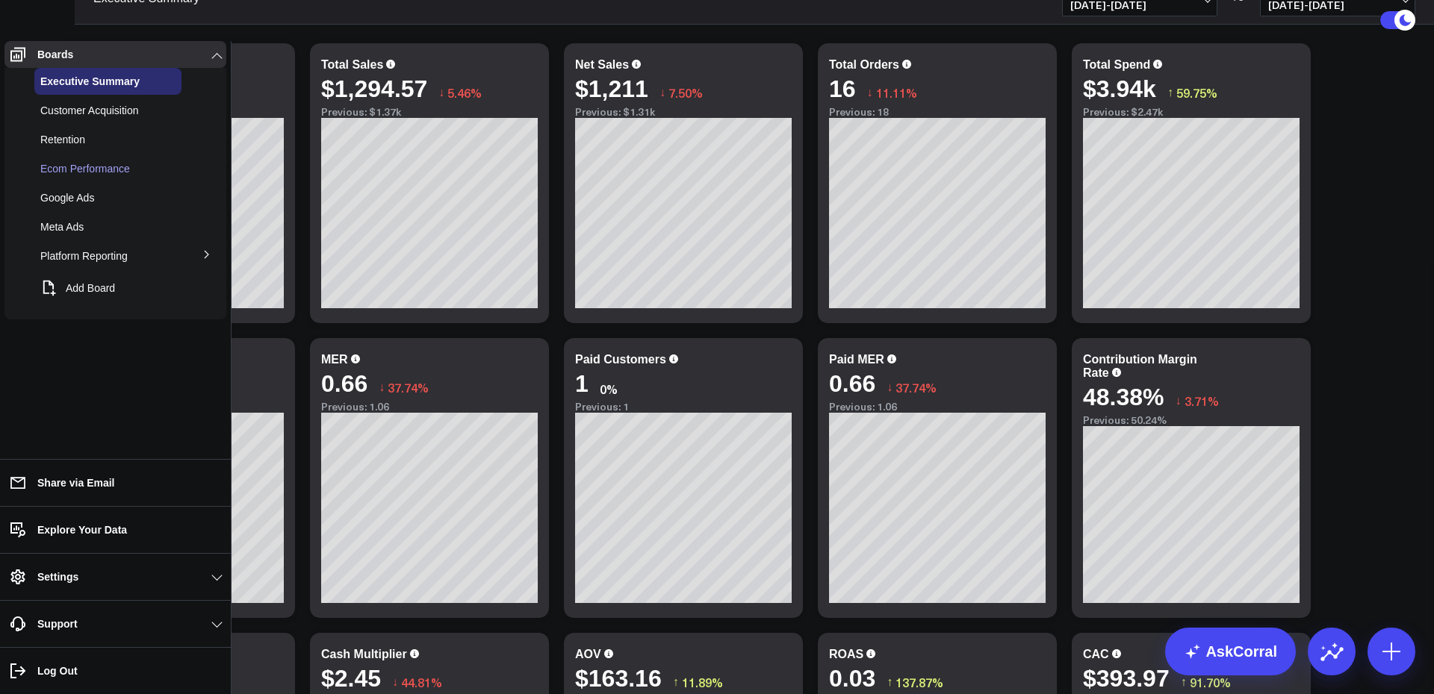
click at [87, 175] on span "Ecom Performance" at bounding box center [85, 169] width 90 height 12
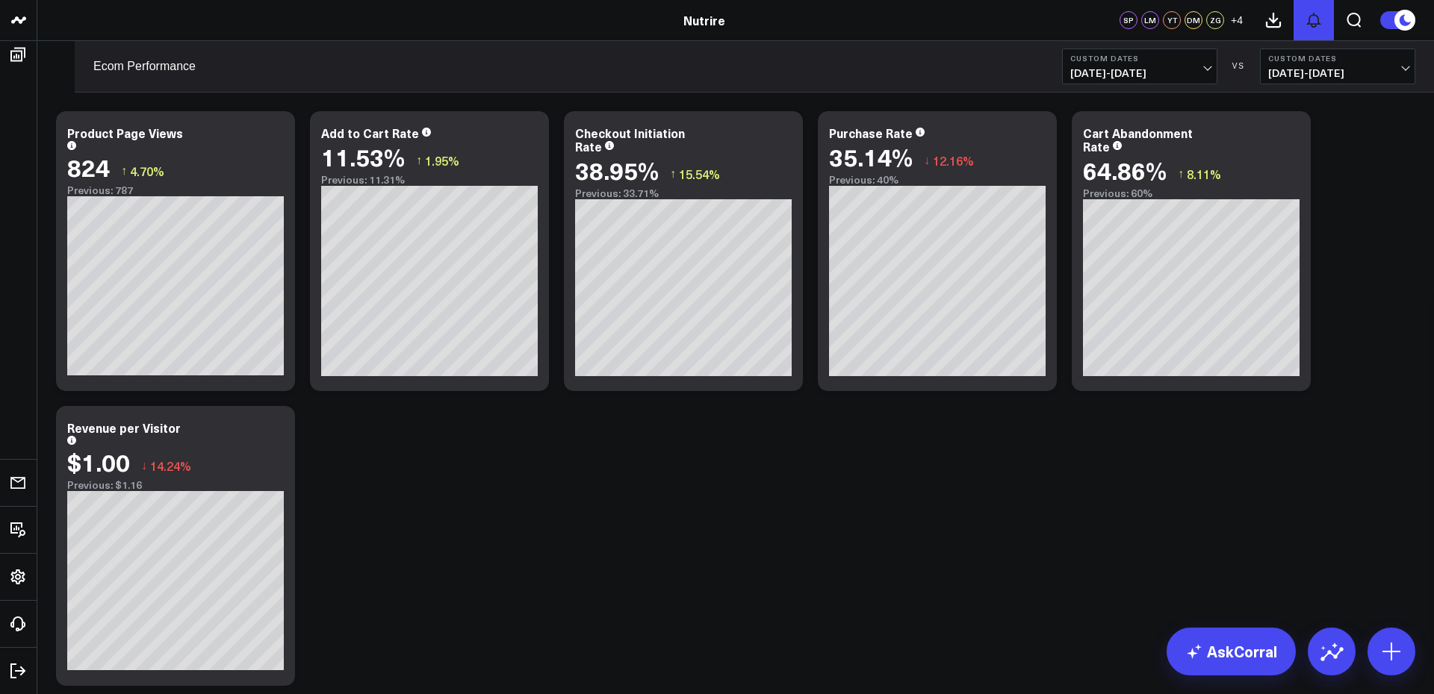
click at [1323, 19] on button at bounding box center [1313, 20] width 40 height 40
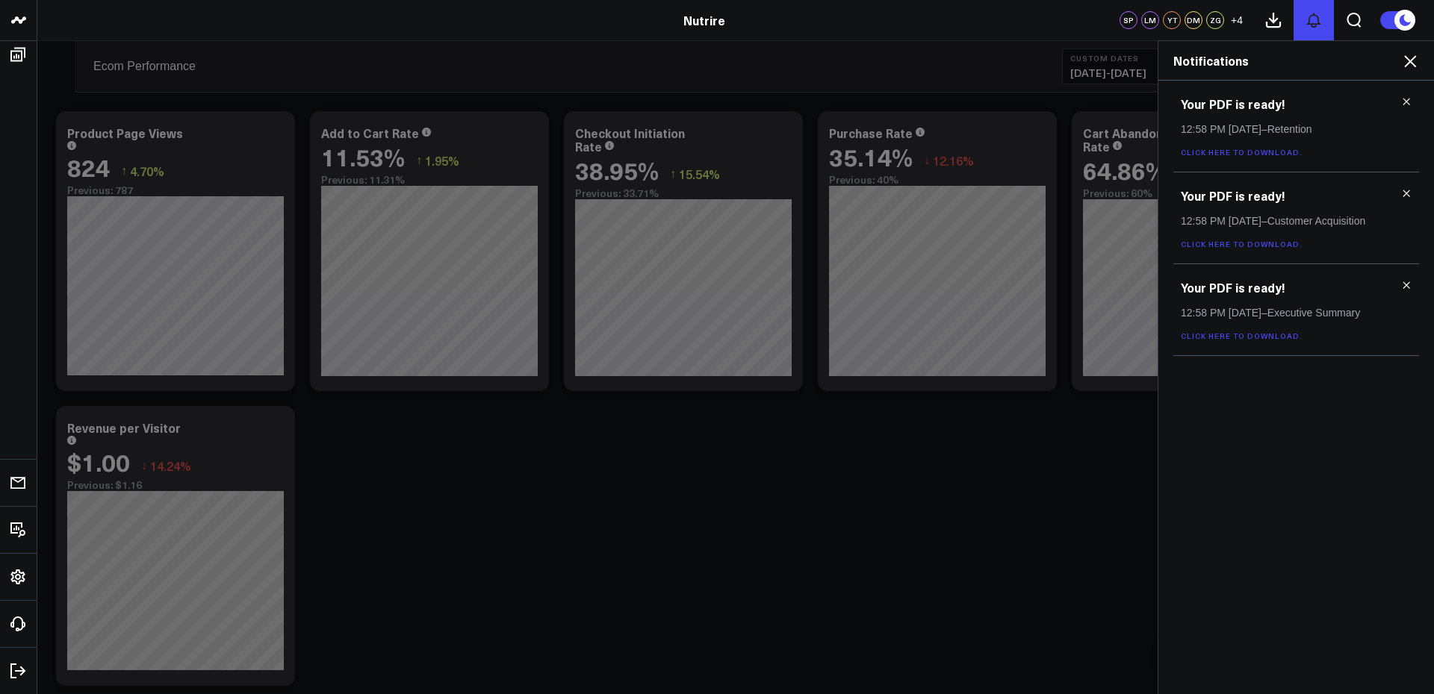
click at [1319, 17] on icon at bounding box center [1313, 20] width 18 height 18
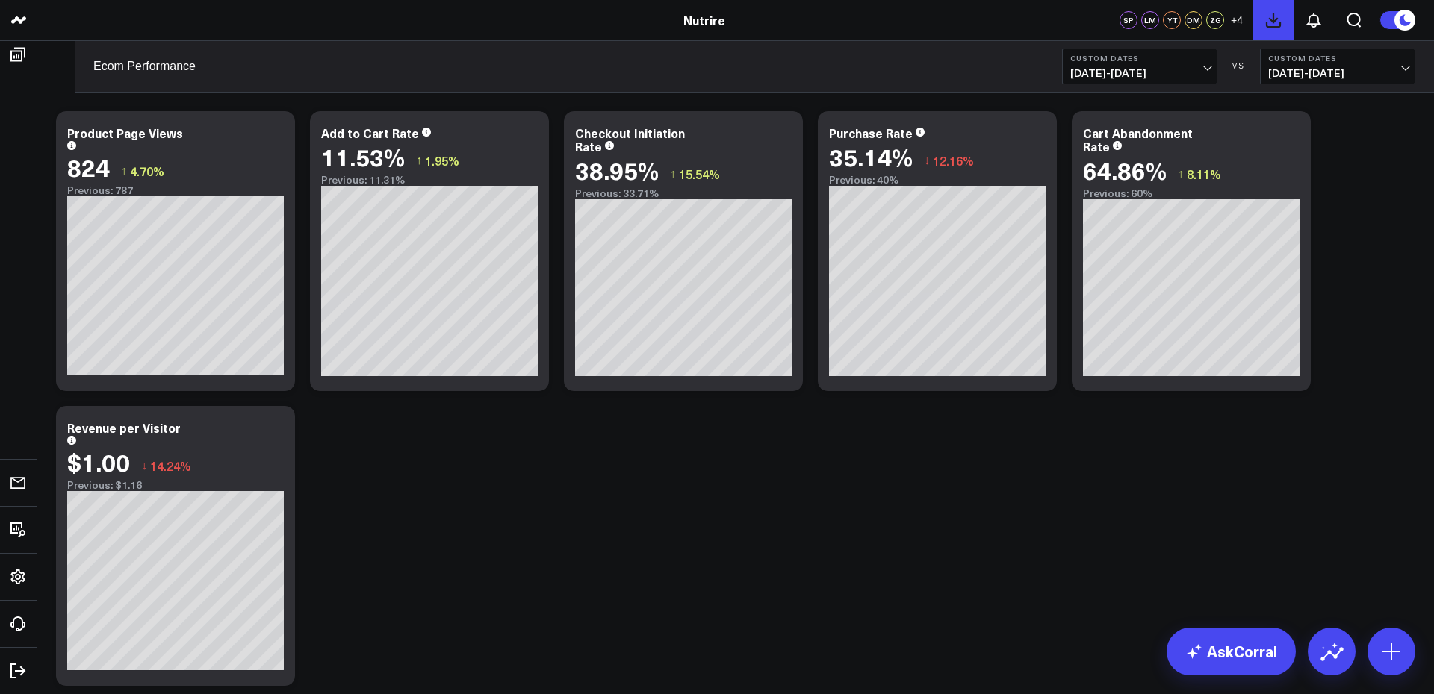
click at [1265, 19] on icon at bounding box center [1273, 20] width 18 height 18
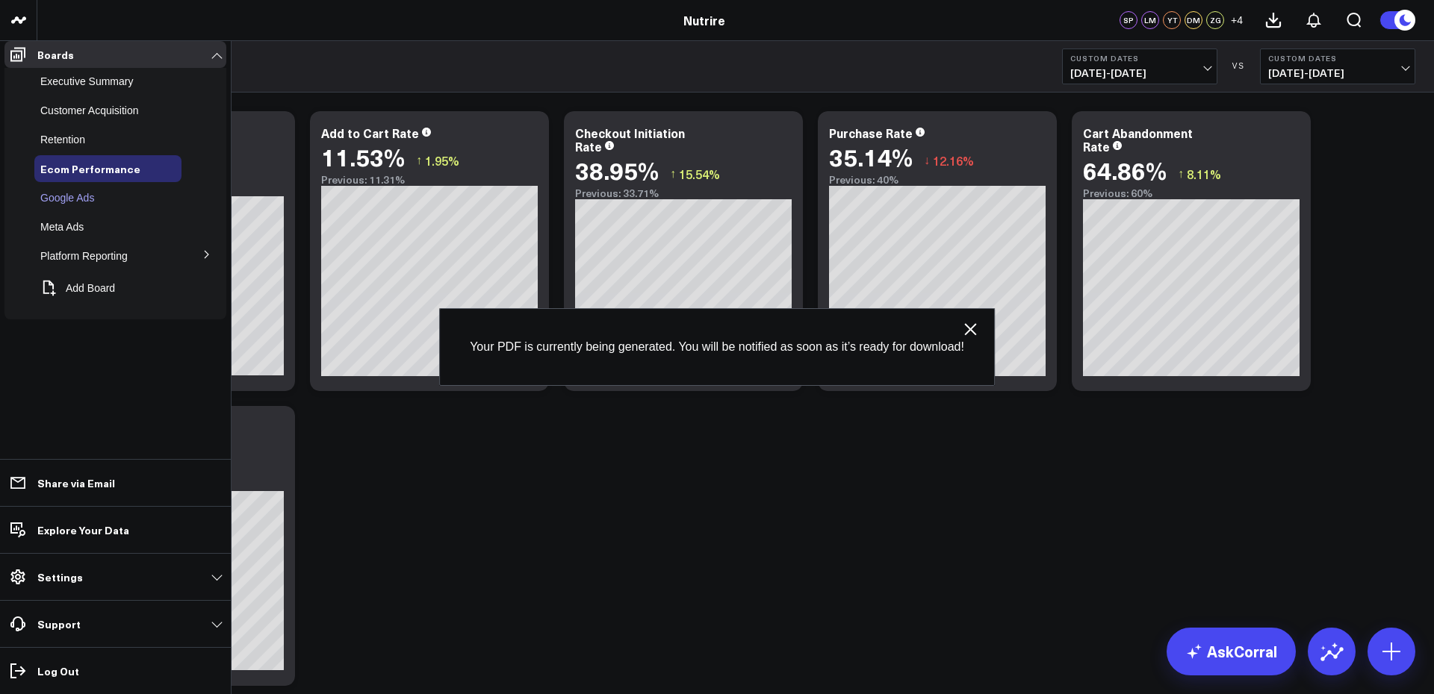
click at [93, 204] on span "Google Ads" at bounding box center [67, 198] width 54 height 12
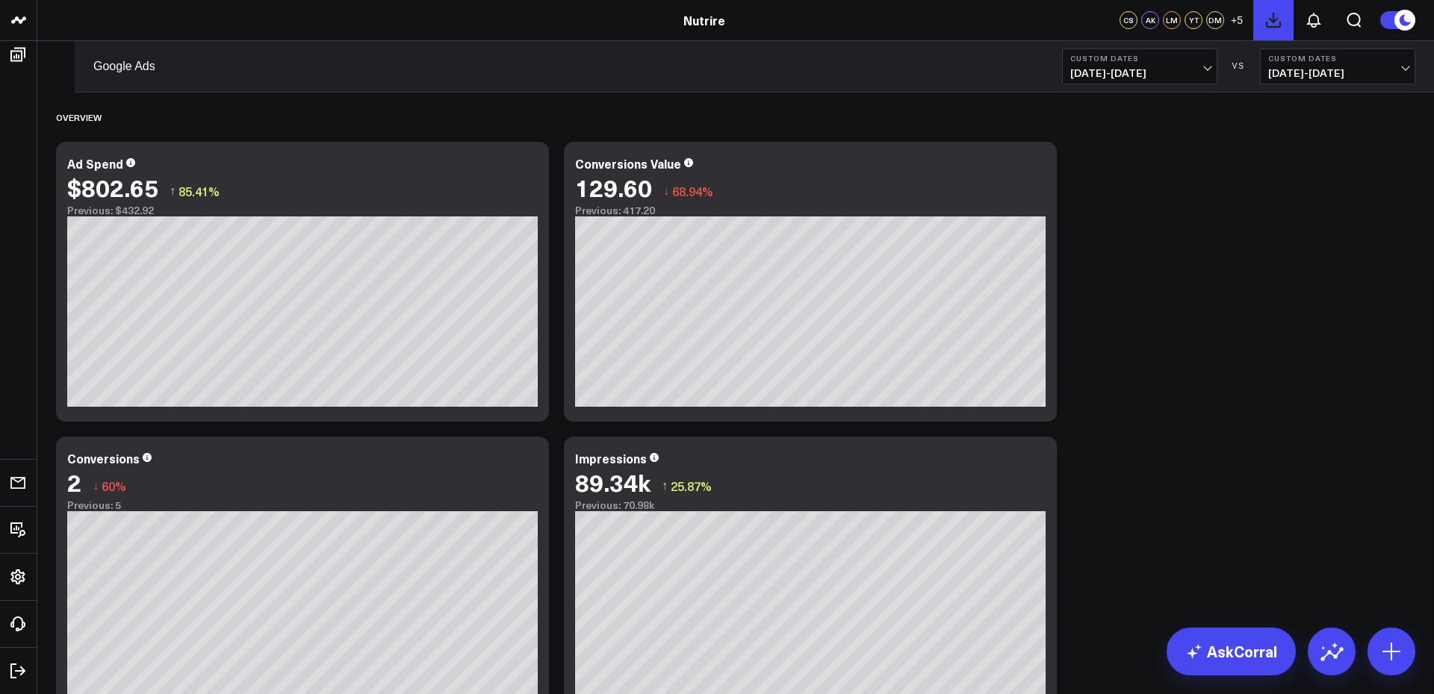
click at [1269, 18] on icon at bounding box center [1273, 20] width 18 height 18
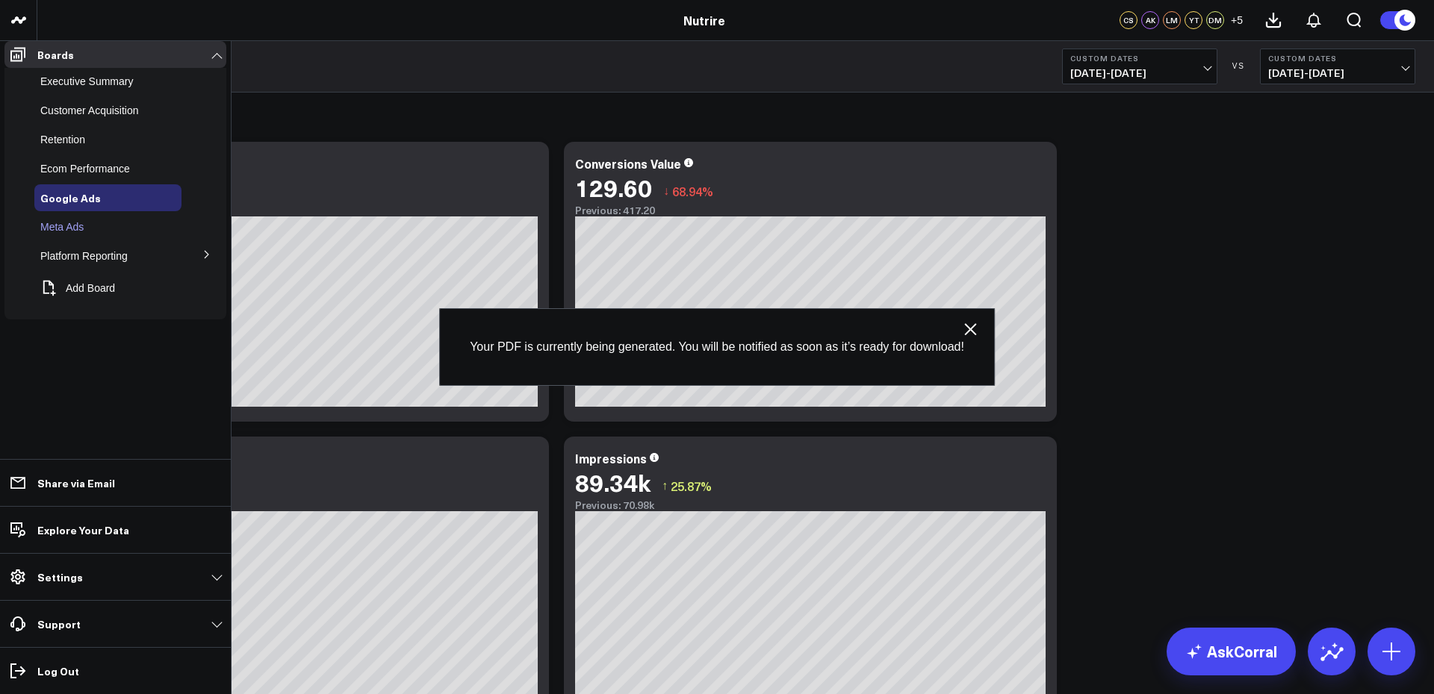
click at [91, 240] on div "Meta Ads" at bounding box center [107, 227] width 147 height 27
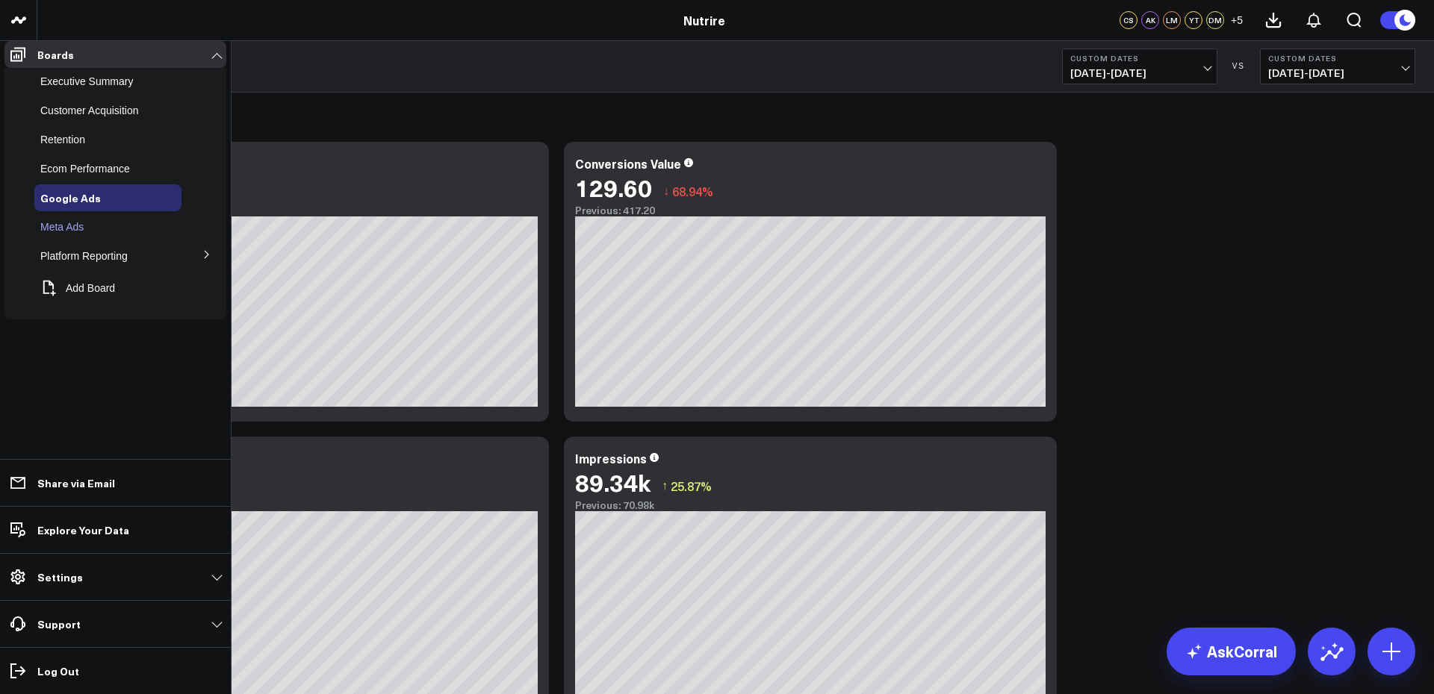
click at [52, 233] on span "Meta Ads" at bounding box center [61, 227] width 43 height 12
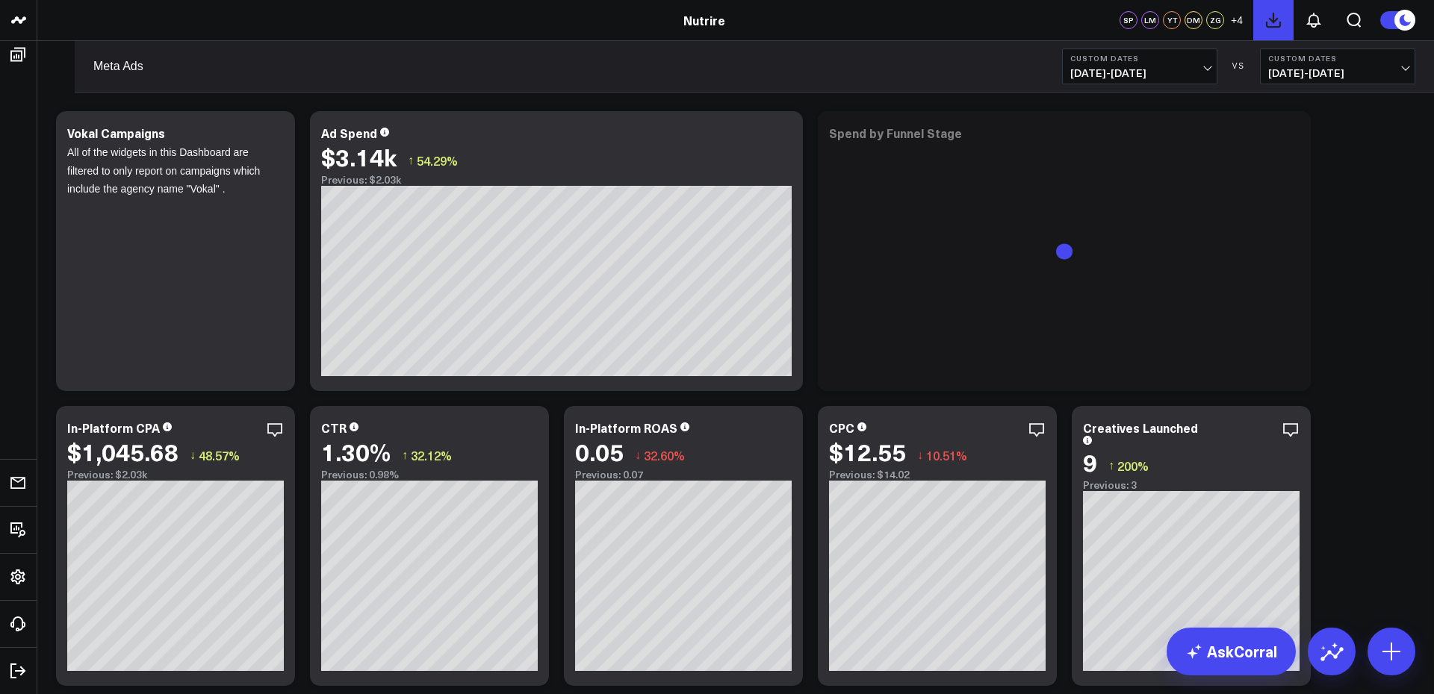
click at [1264, 25] on icon at bounding box center [1273, 20] width 18 height 18
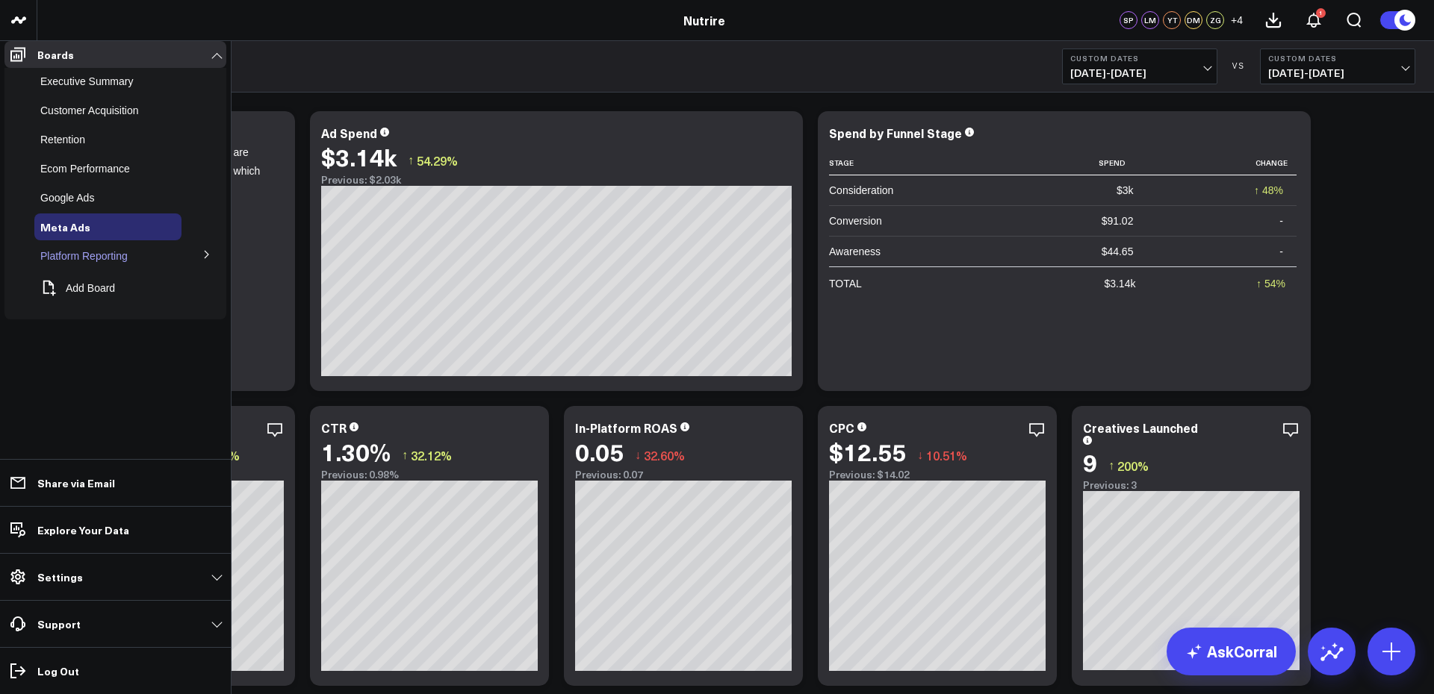
click at [90, 262] on span "Platform Reporting" at bounding box center [83, 256] width 87 height 12
click at [224, 265] on button at bounding box center [206, 254] width 39 height 22
click at [133, 289] on span "Google Analytics 4" at bounding box center [92, 283] width 87 height 12
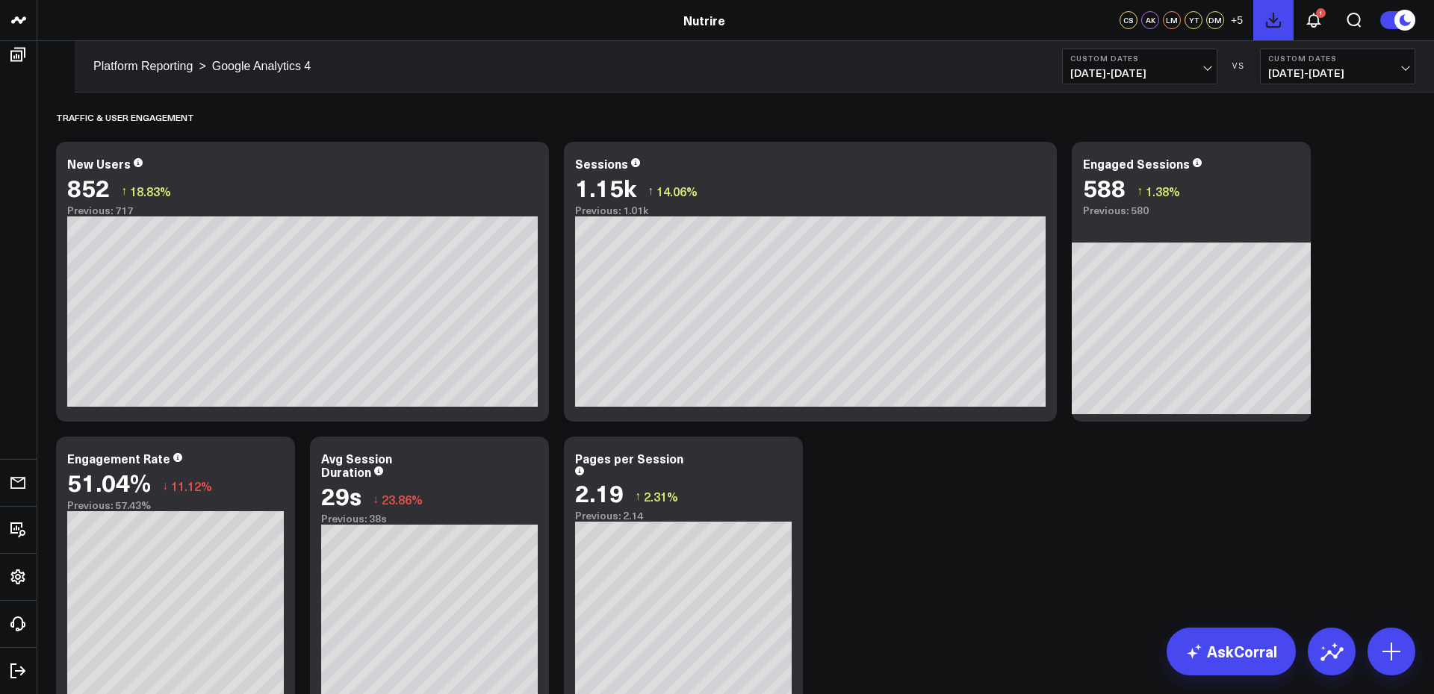
click at [1279, 19] on icon at bounding box center [1273, 20] width 18 height 18
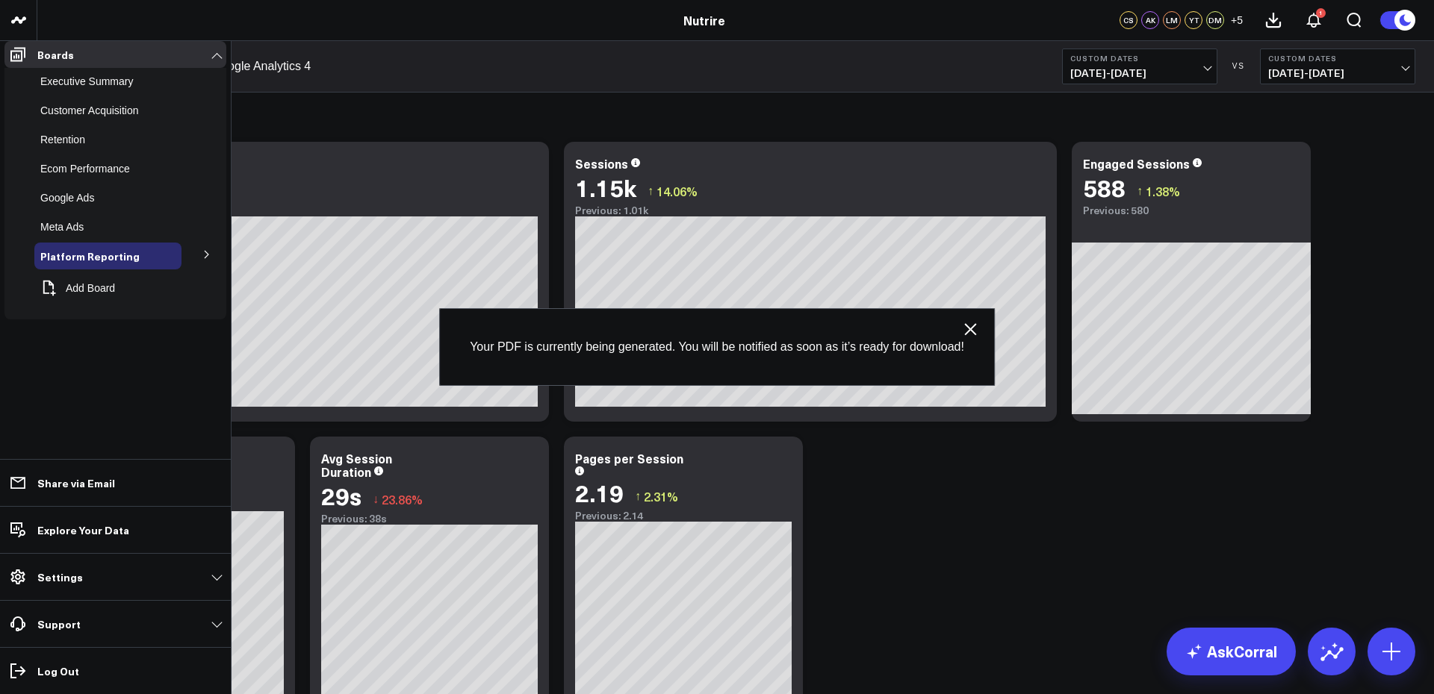
click at [0, 0] on span "Shopify" at bounding box center [0, 0] width 0 height 0
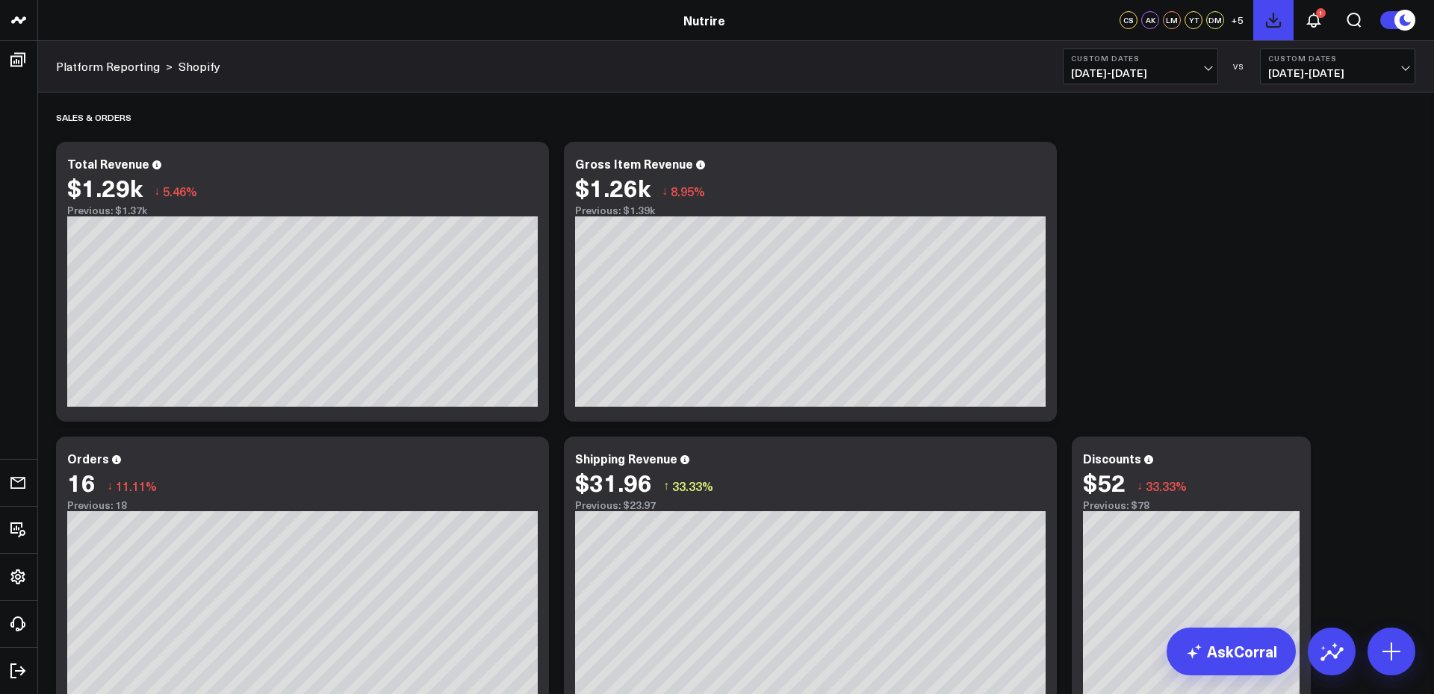
click at [1275, 23] on icon at bounding box center [1273, 20] width 18 height 18
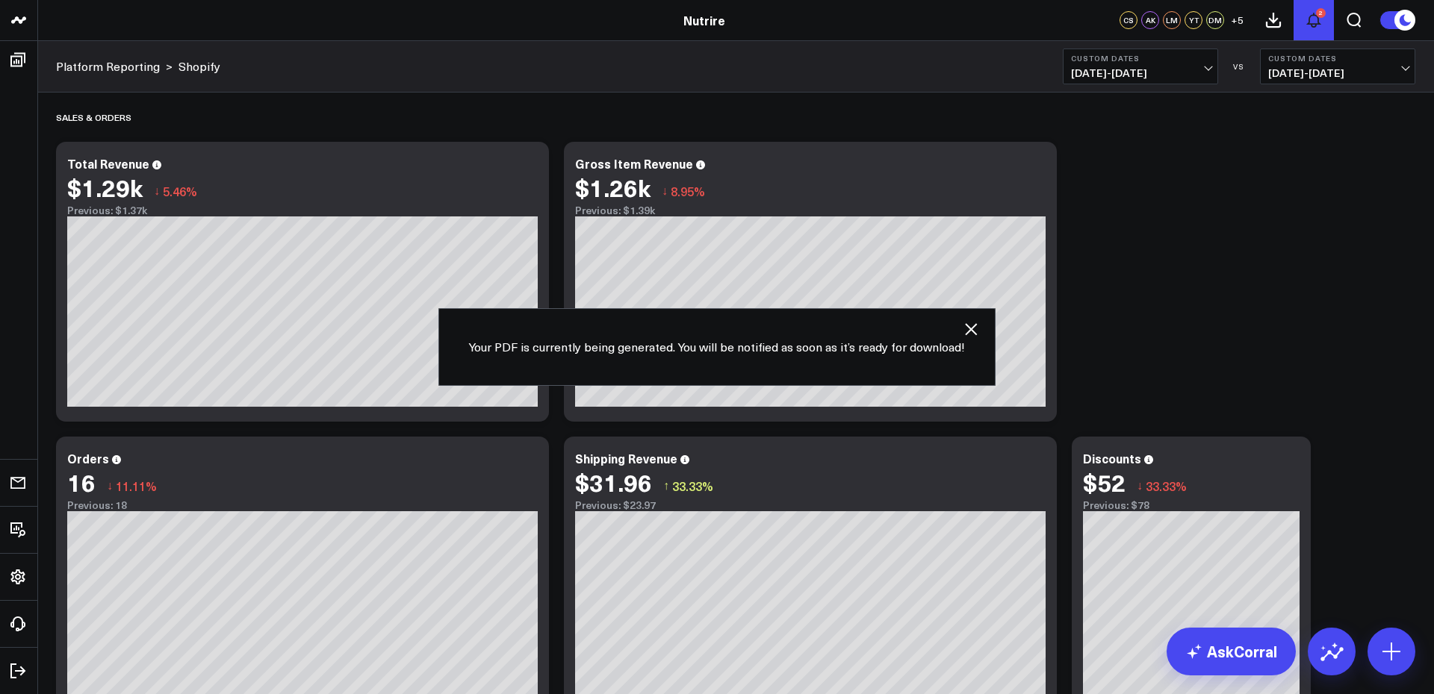
click at [1317, 17] on use at bounding box center [1313, 19] width 12 height 13
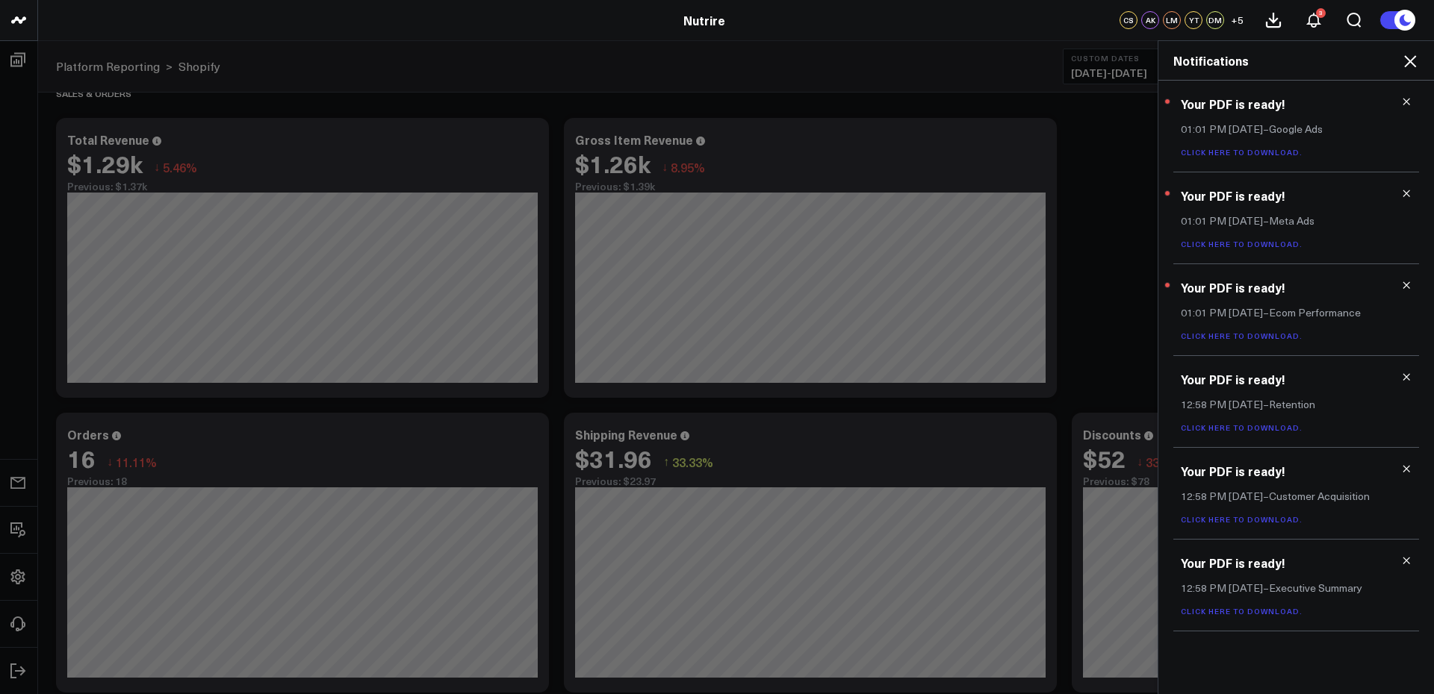
scroll to position [43, 0]
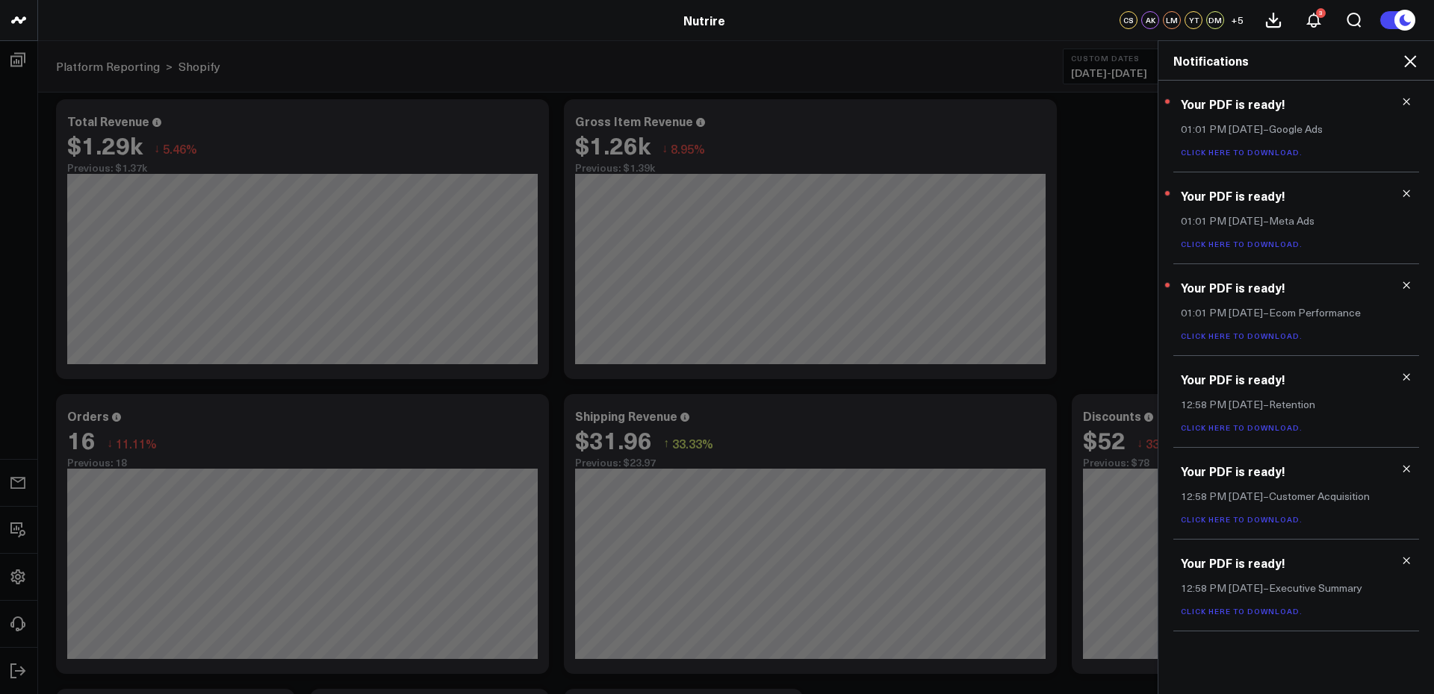
click at [1273, 612] on link "Click here to download." at bounding box center [1241, 611] width 122 height 10
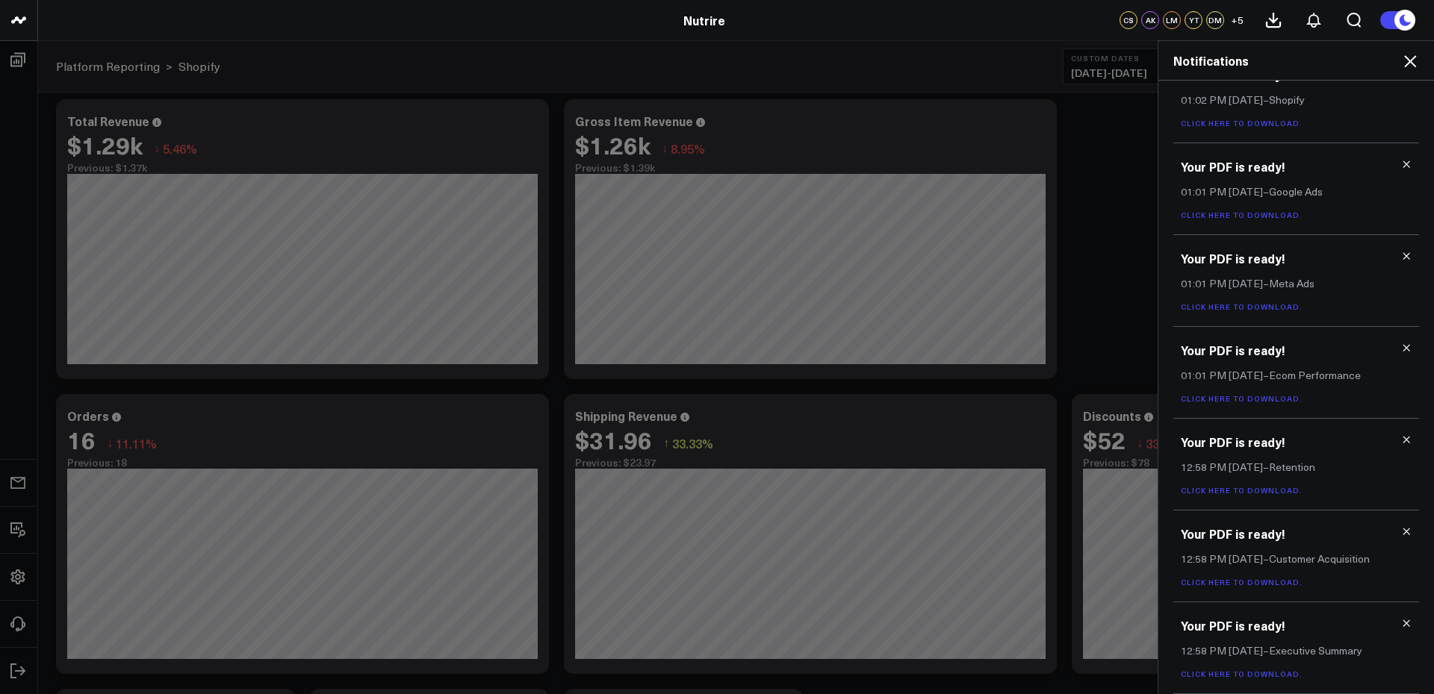
click at [1402, 623] on icon at bounding box center [1406, 623] width 10 height 10
click at [1234, 672] on link "Click here to download." at bounding box center [1241, 674] width 122 height 10
click at [1402, 623] on icon at bounding box center [1406, 623] width 10 height 10
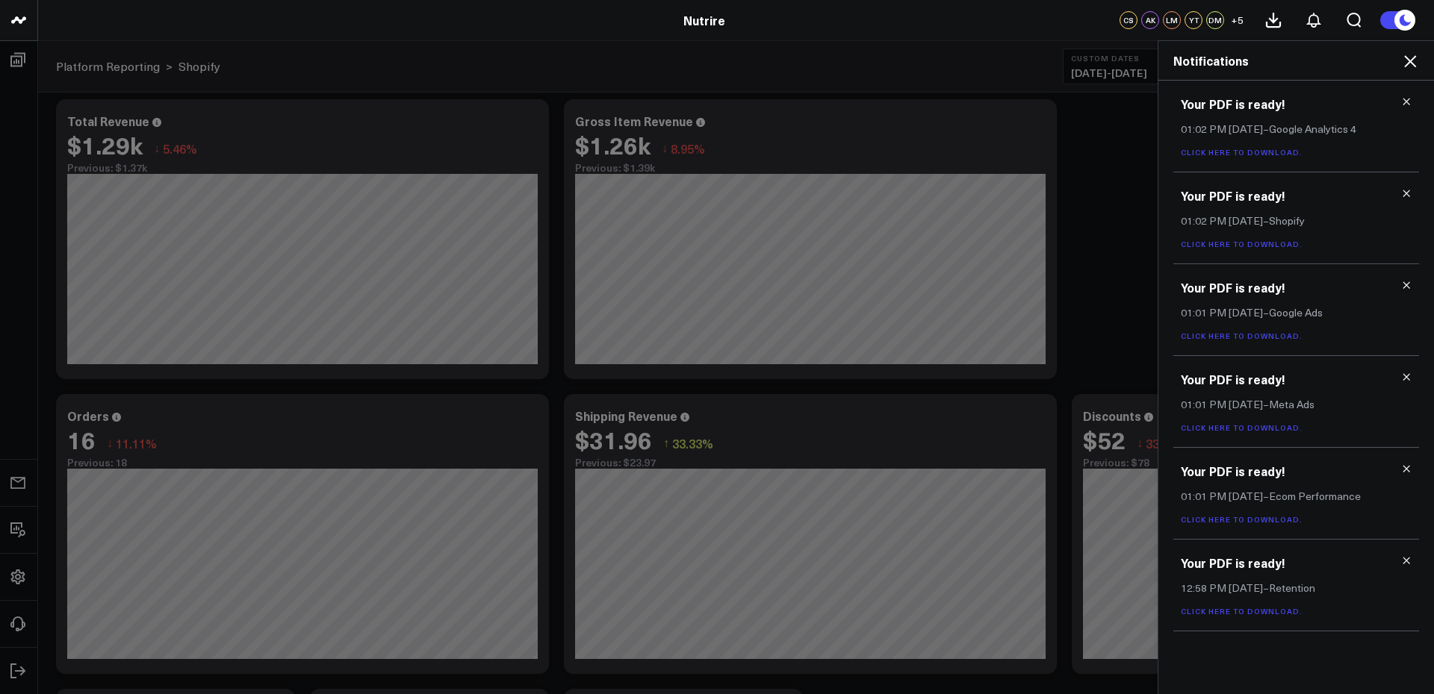
click at [1263, 610] on link "Click here to download." at bounding box center [1241, 611] width 122 height 10
click at [1406, 560] on icon at bounding box center [1406, 561] width 10 height 10
click at [1278, 521] on link "Click here to download." at bounding box center [1241, 519] width 122 height 10
click at [1334, 411] on div "Your PDF is ready! 01:01 PM [DATE] – Meta Ads Click here to download." at bounding box center [1296, 402] width 246 height 92
click at [1266, 425] on link "Click here to download." at bounding box center [1241, 428] width 122 height 10
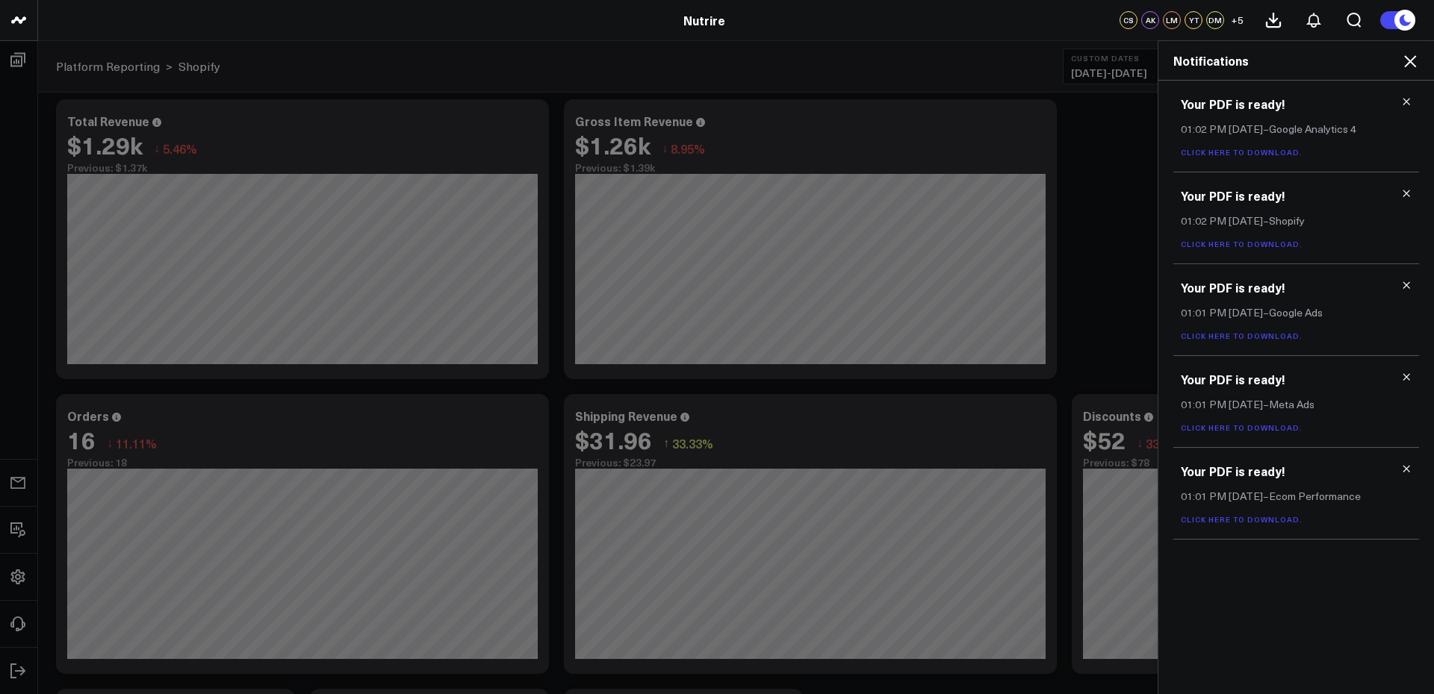
click at [1305, 559] on div "Your PDF is ready! 01:02 PM [DATE] – Google Analytics 4 Click here to download.…" at bounding box center [1296, 388] width 276 height 614
click at [1409, 469] on icon at bounding box center [1406, 469] width 10 height 10
click at [1407, 380] on icon at bounding box center [1406, 377] width 10 height 10
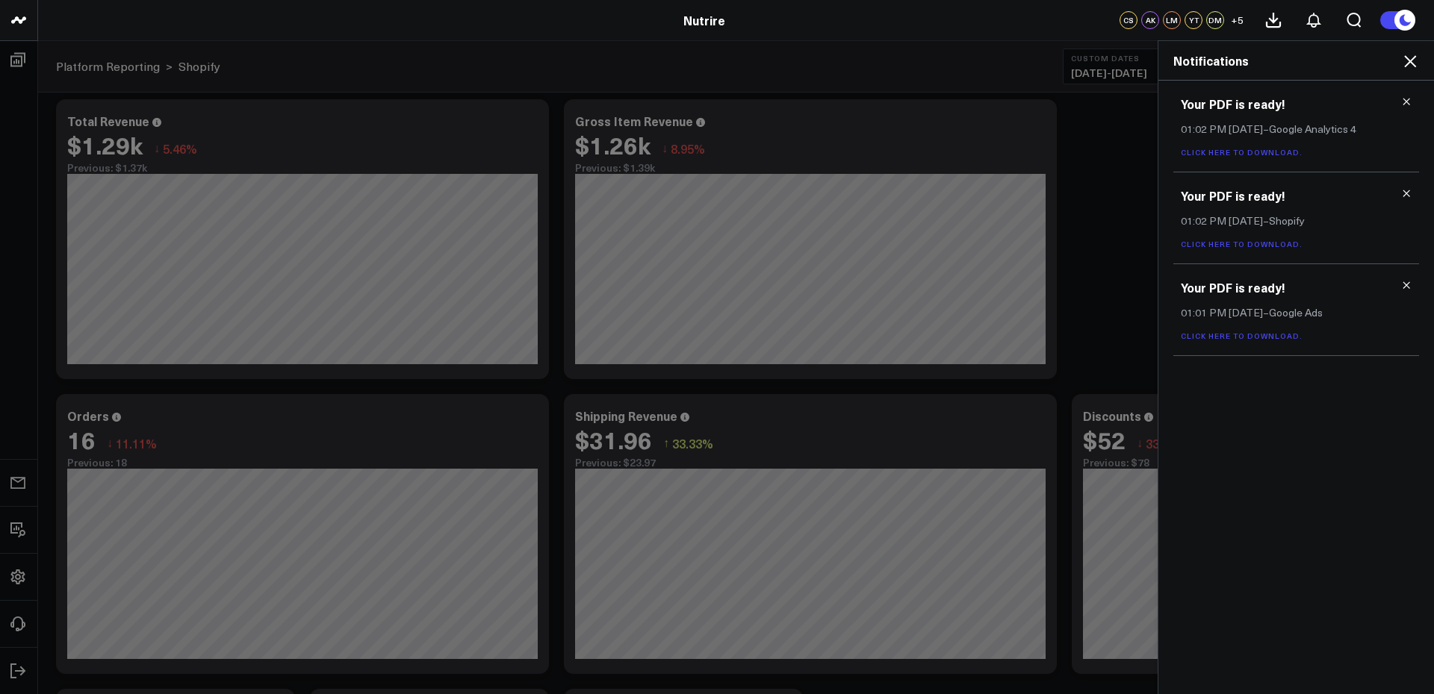
click at [1248, 337] on link "Click here to download." at bounding box center [1241, 336] width 122 height 10
click at [1272, 258] on div "Your PDF is ready! 01:02 PM [DATE] – Shopify Click here to download." at bounding box center [1296, 218] width 246 height 92
click at [1272, 240] on link "Click here to download." at bounding box center [1241, 244] width 122 height 10
click at [1280, 149] on link "Click here to download." at bounding box center [1241, 152] width 122 height 10
